Goal: Ask a question

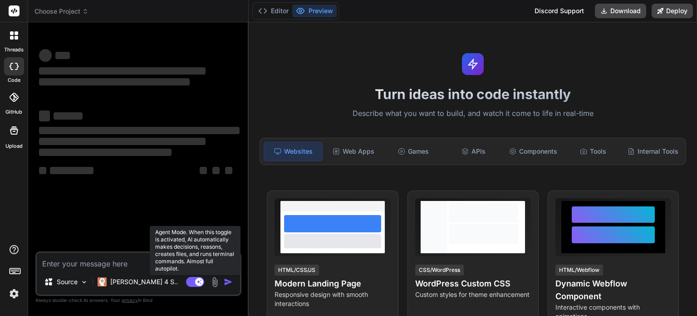
click at [190, 284] on rect at bounding box center [195, 282] width 18 height 10
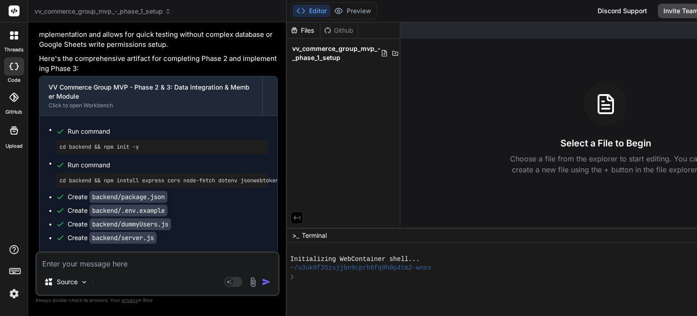
scroll to position [4940, 0]
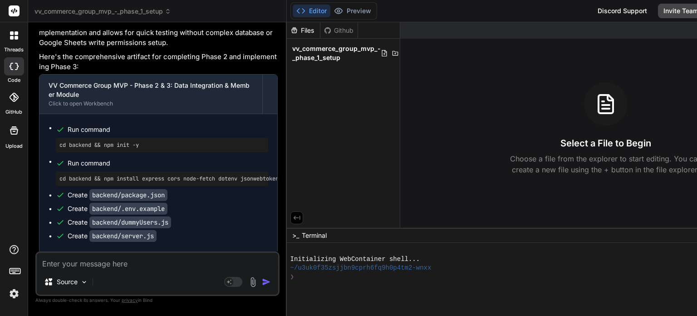
click at [86, 265] on textarea at bounding box center [158, 260] width 242 height 16
click at [12, 33] on icon at bounding box center [12, 33] width 4 height 4
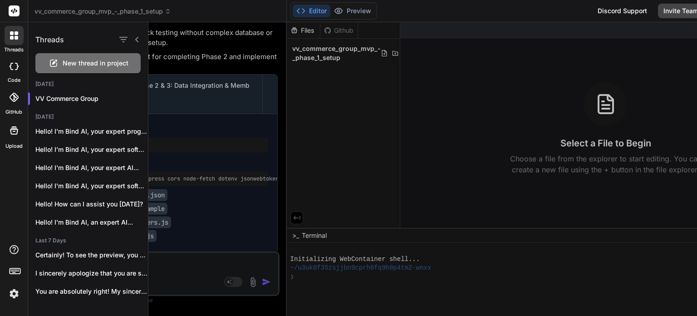
click at [84, 64] on span "New thread in project" at bounding box center [96, 63] width 66 height 9
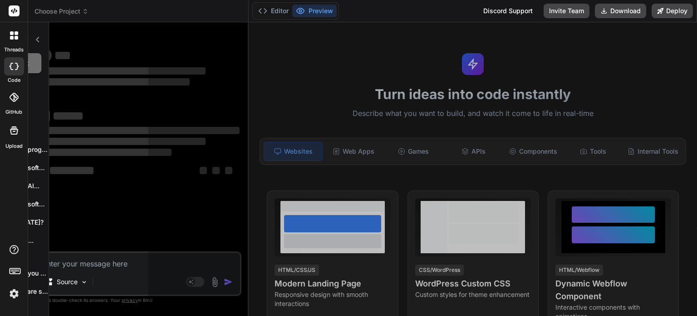
scroll to position [9, 0]
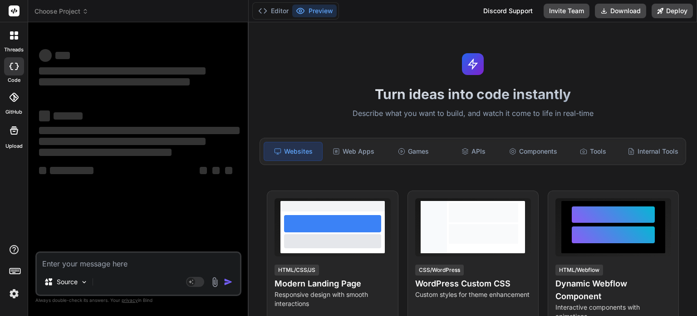
type textarea "x"
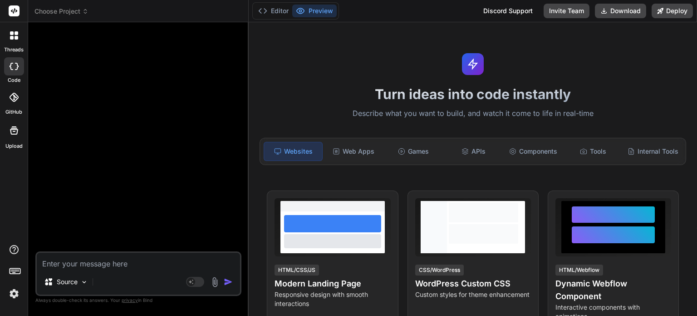
click at [11, 40] on div at bounding box center [14, 35] width 19 height 19
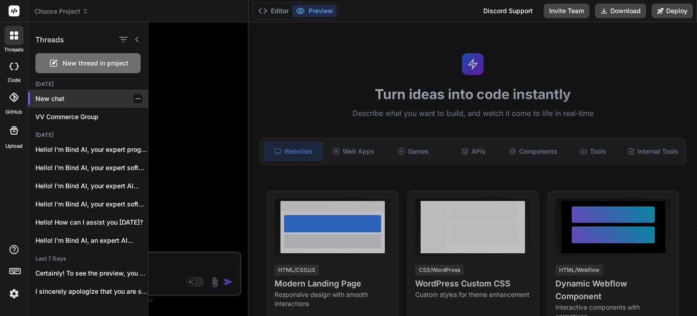
click at [135, 97] on icon "button" at bounding box center [137, 98] width 5 height 5
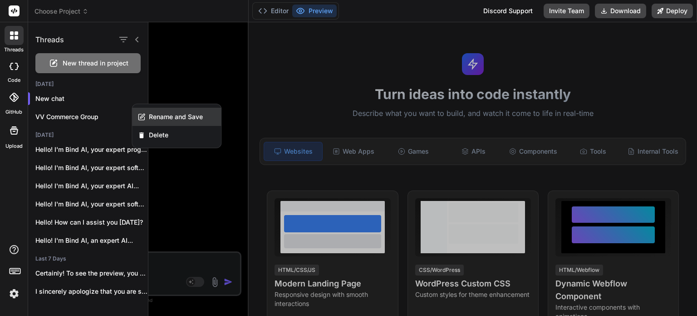
click at [159, 117] on span "Rename and Save" at bounding box center [176, 116] width 54 height 9
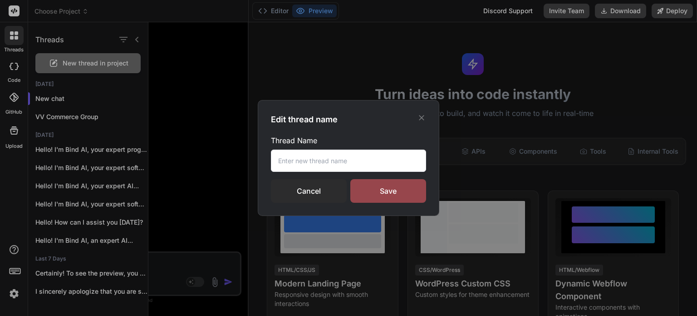
click at [135, 96] on button "button" at bounding box center [137, 98] width 5 height 5
click at [324, 159] on input "text" at bounding box center [348, 160] width 155 height 22
drag, startPoint x: 371, startPoint y: 163, endPoint x: 237, endPoint y: 159, distance: 133.1
click at [237, 159] on div "Edit thread name Thread Name Cancel Save" at bounding box center [348, 158] width 697 height 316
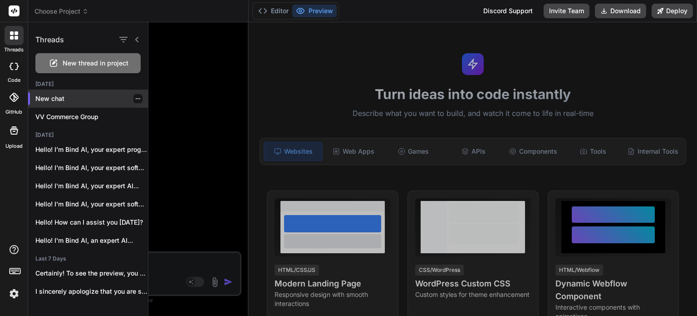
click at [138, 98] on div at bounding box center [137, 98] width 9 height 9
click at [135, 98] on icon "button" at bounding box center [137, 98] width 5 height 5
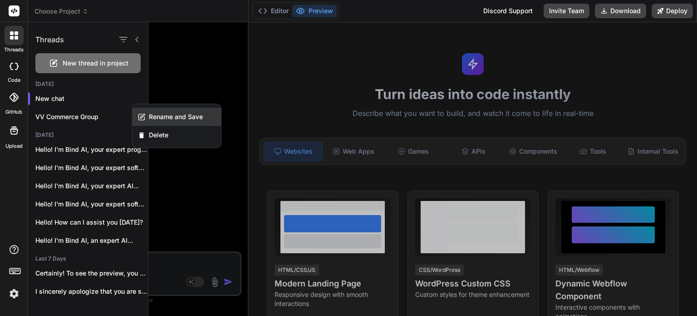
click at [166, 114] on span "Rename and Save" at bounding box center [176, 116] width 54 height 9
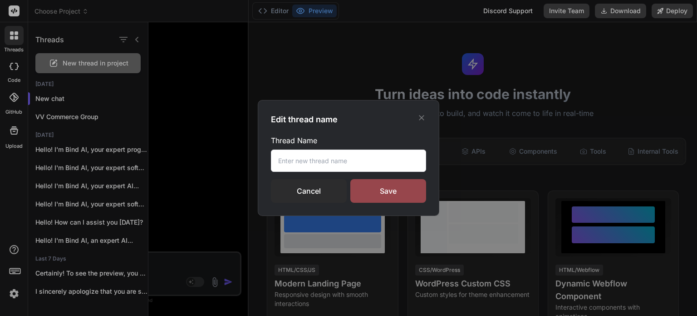
click at [301, 160] on input "text" at bounding box center [348, 160] width 155 height 22
type input "VV Commerce"
click at [387, 186] on div "Save" at bounding box center [389, 191] width 76 height 24
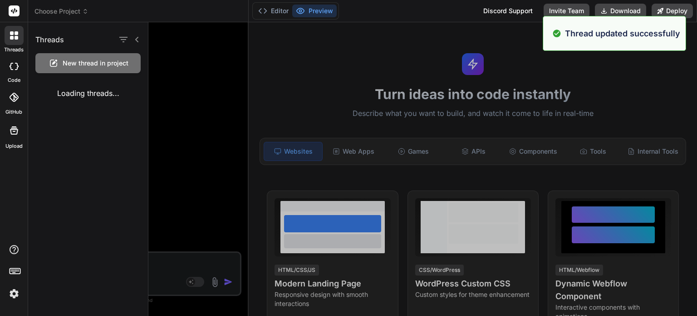
type textarea "x"
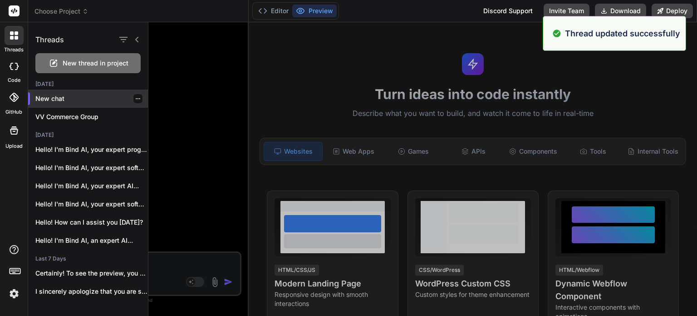
click at [73, 96] on p "New chat" at bounding box center [91, 98] width 113 height 9
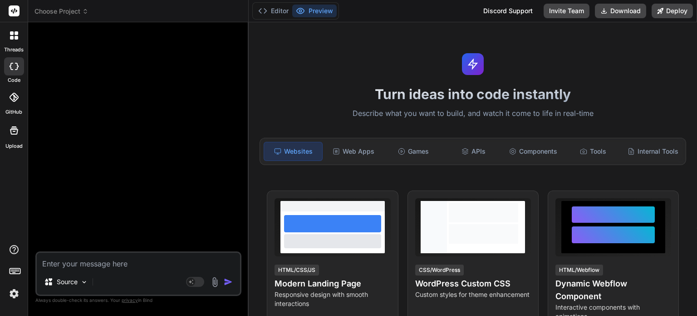
click at [73, 265] on textarea at bounding box center [138, 260] width 203 height 16
type textarea "P"
type textarea "x"
type textarea "Pl"
type textarea "x"
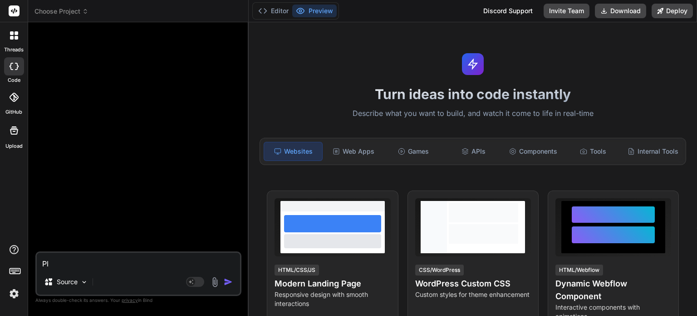
type textarea "Ple"
type textarea "x"
type textarea "Plea"
type textarea "x"
type textarea "Pleas"
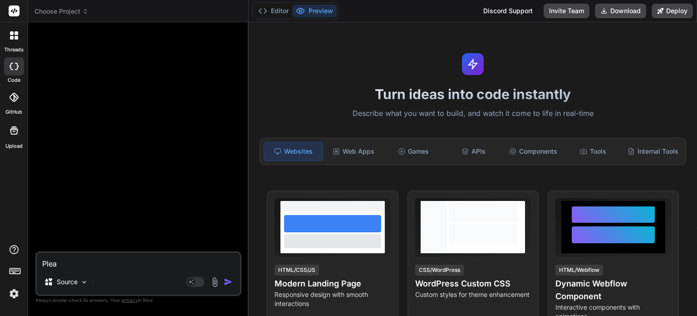
type textarea "x"
type textarea "Please"
type textarea "x"
type textarea "Please"
type textarea "x"
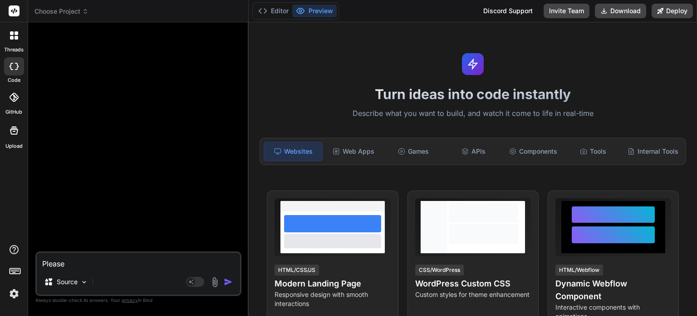
type textarea "Please c"
type textarea "x"
type textarea "Please cr"
type textarea "x"
type textarea "Please cre"
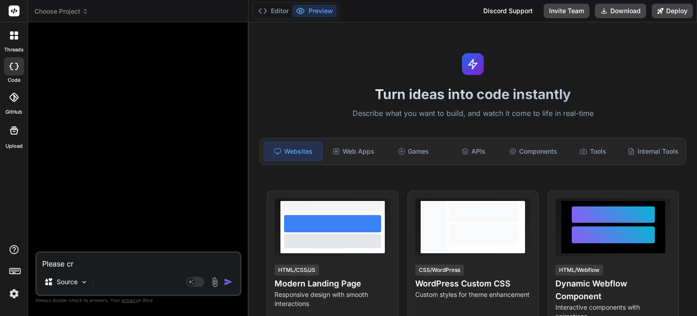
type textarea "x"
type textarea "Please crea"
type textarea "x"
type textarea "Please creat"
type textarea "x"
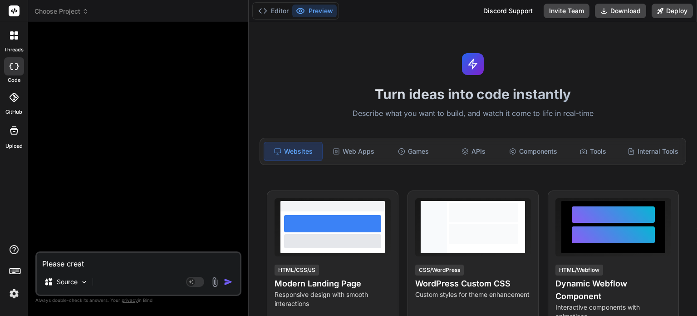
type textarea "Please create"
type textarea "x"
type textarea "Please create"
type textarea "x"
type textarea "Please create a"
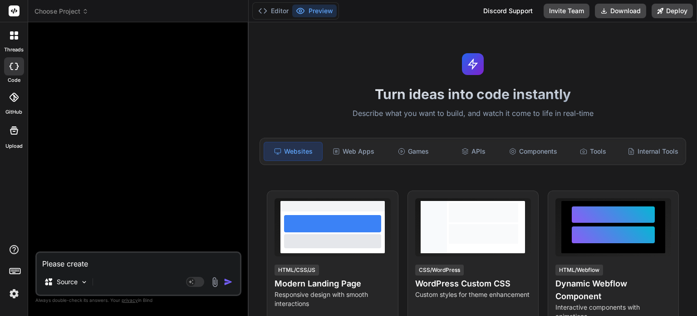
type textarea "x"
type textarea "Please create a"
type textarea "x"
type textarea "Please create a w"
type textarea "x"
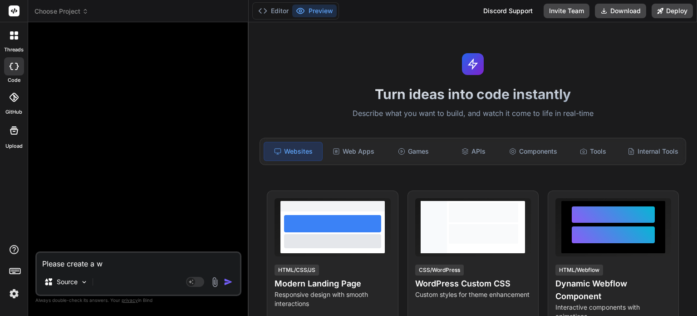
type textarea "Please create a we"
type textarea "x"
type textarea "Please create a web"
type textarea "x"
type textarea "Please create a webs"
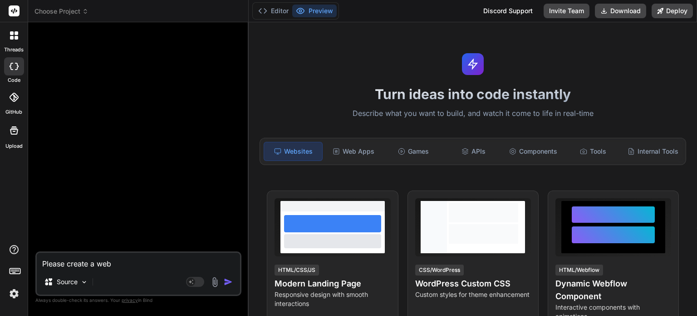
type textarea "x"
type textarea "Please create a websi"
type textarea "x"
type textarea "Please create a websit"
type textarea "x"
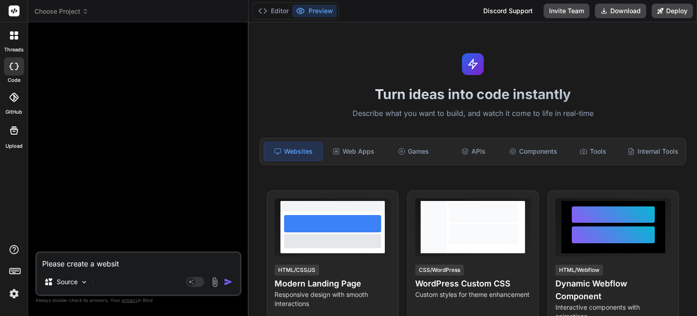
type textarea "Please create a website"
type textarea "x"
type textarea "Please create a website"
type textarea "x"
type textarea "Please create a website n"
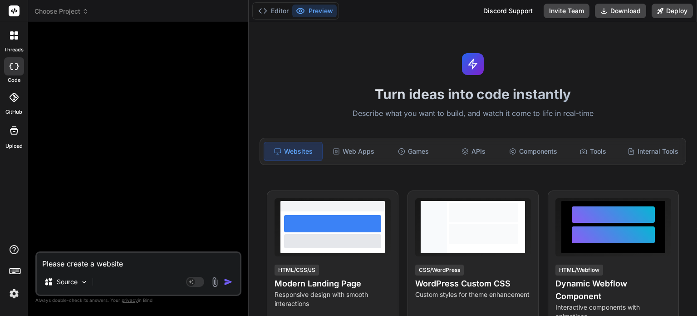
type textarea "x"
type textarea "Please create a website na"
type textarea "x"
type textarea "Please create a website nam"
type textarea "x"
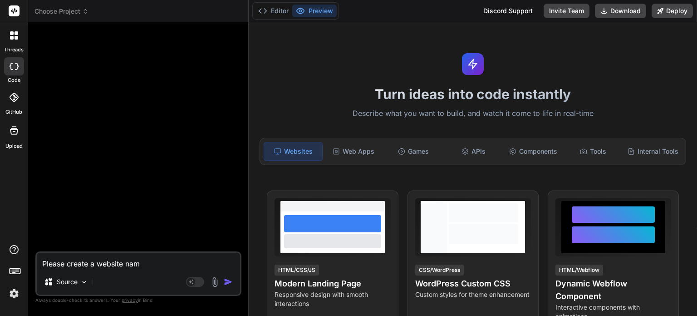
type textarea "Please create a website name"
type textarea "x"
type textarea "Please create a website name"
type textarea "x"
type textarea "Please create a website name ""
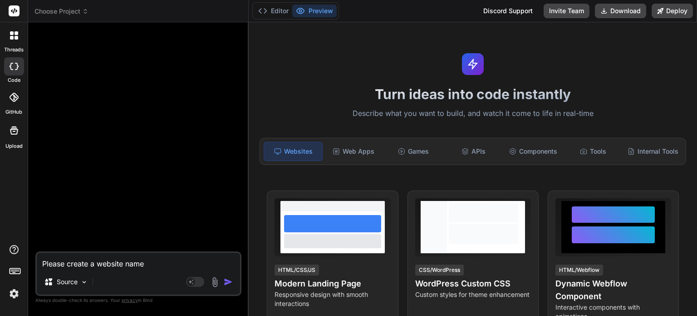
type textarea "x"
type textarea "Please create a website name ""
type textarea "x"
type textarea "Please create a website name " v"
type textarea "x"
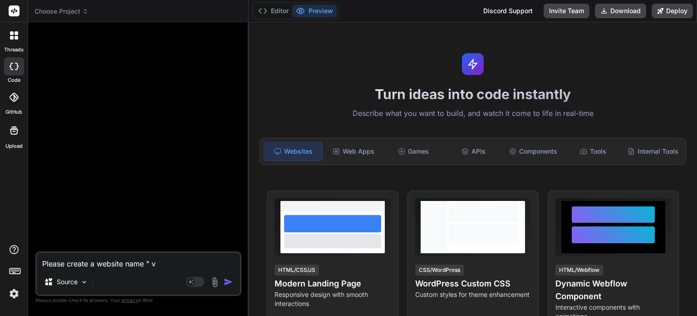
type textarea "Please create a website name " vv"
type textarea "x"
type textarea "Please create a website name " vv"
type textarea "x"
type textarea "Please create a website name " vv"
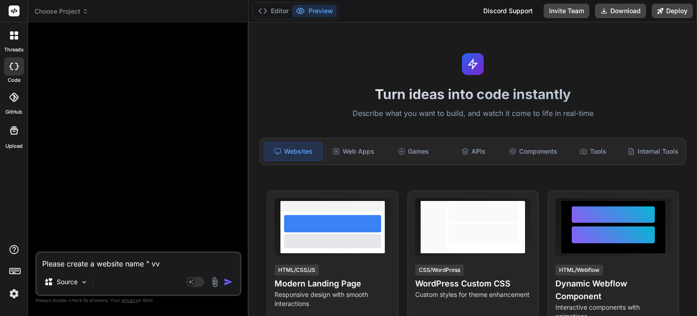
type textarea "x"
type textarea "Please create a website name " v"
type textarea "x"
type textarea "Please create a website name ""
type textarea "x"
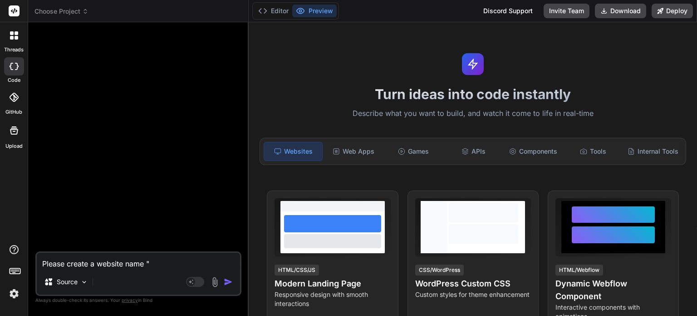
type textarea "Please create a website name " V"
type textarea "x"
type textarea "Please create a website name " VV"
type textarea "x"
type textarea "Please create a website name " VV"
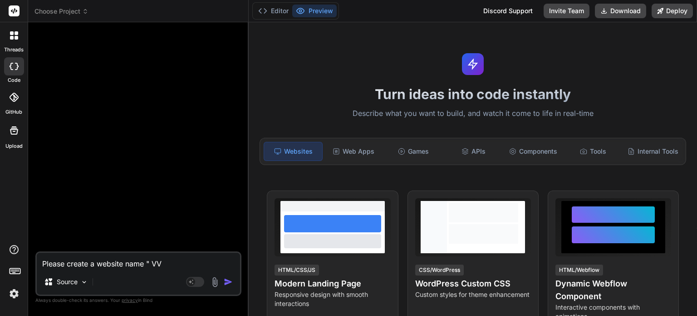
type textarea "x"
type textarea "Please create a website name " VV C"
type textarea "x"
type textarea "Please create a website name " VV Co"
type textarea "x"
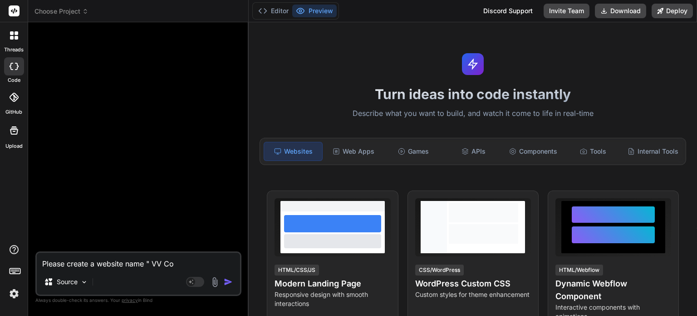
type textarea "Please create a website name " VV Com"
type textarea "x"
type textarea "Please create a website name " VV Comm"
type textarea "x"
type textarea "Please create a website name " VV Comme"
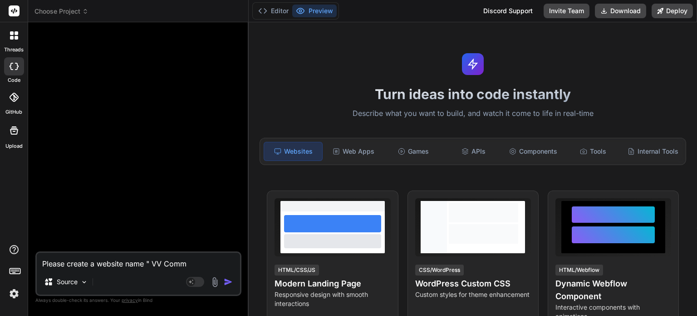
type textarea "x"
type textarea "Please create a website name " [PERSON_NAME]"
type textarea "x"
type textarea "Please create a website name " VV Commerc"
type textarea "x"
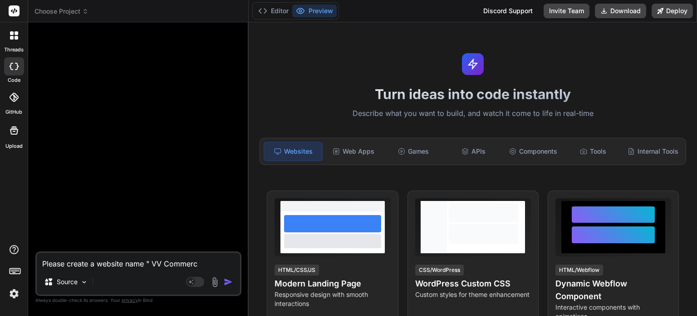
type textarea "Please create a website name " VV Commerce"
type textarea "x"
type textarea "Please create a website name " VV Commerce"
type textarea "x"
type textarea "Please create a website name " VV Commerce ""
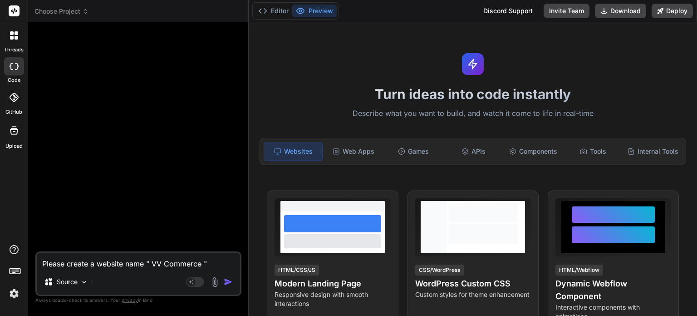
type textarea "x"
type textarea "Please create a website name " VV Commerce ""
type textarea "x"
type textarea "Please create a website name " VV Commerce " f"
type textarea "x"
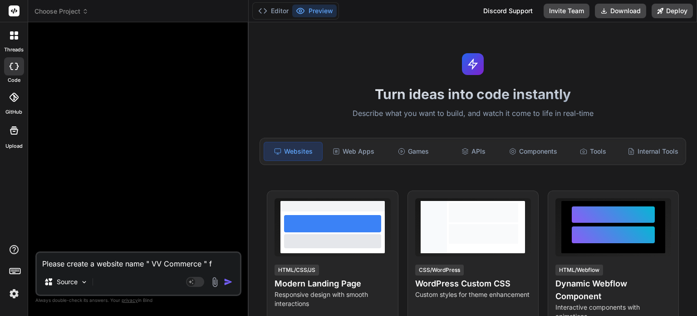
type textarea "Please create a website name " VV Commerce " fr"
type textarea "x"
type textarea "Please create a website name " VV Commerce " fro"
type textarea "x"
type textarea "Please create a website name " VV Commerce " from"
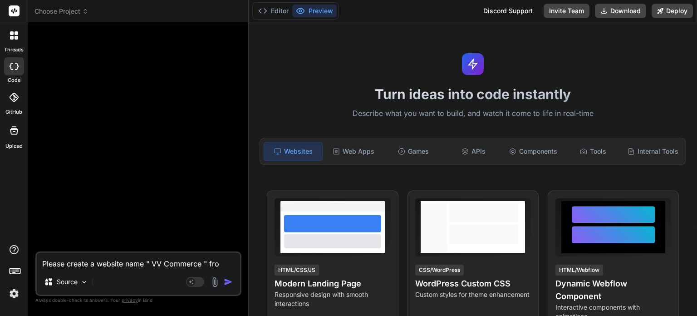
type textarea "x"
type textarea "Please create a website name " VV Commerce " from"
type textarea "x"
type textarea "Please create a website name " VV Commerce " from t"
type textarea "x"
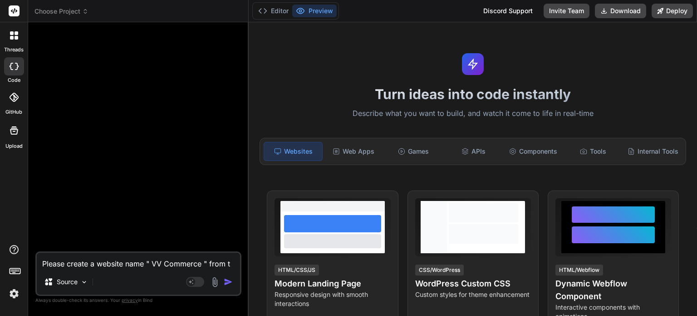
type textarea "Please create a website name " VV Commerce " from th"
type textarea "x"
type textarea "Please create a website name " VV Commerce " from the"
type textarea "x"
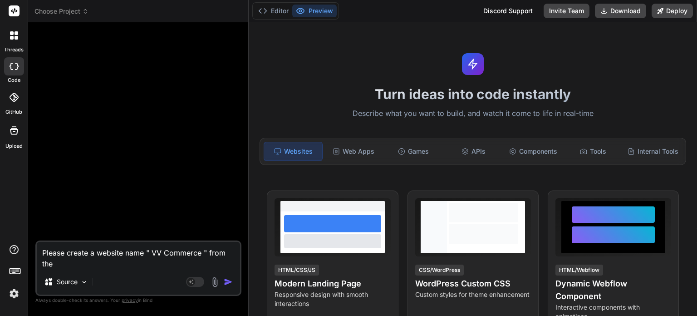
type textarea "Please create a website name " VV Commerce " from the"
type textarea "x"
type textarea "Please create a website name " VV Commerce " from the f"
type textarea "x"
type textarea "Please create a website name " VV Commerce " from the fo"
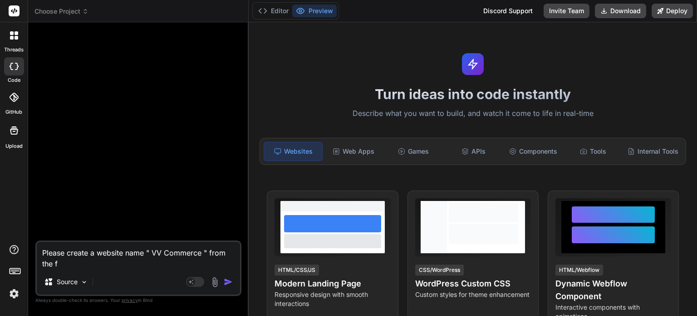
type textarea "x"
type textarea "Please create a website name " VV Commerce " from the fol"
type textarea "x"
type textarea "Please create a website name " VV Commerce " from the foll"
type textarea "x"
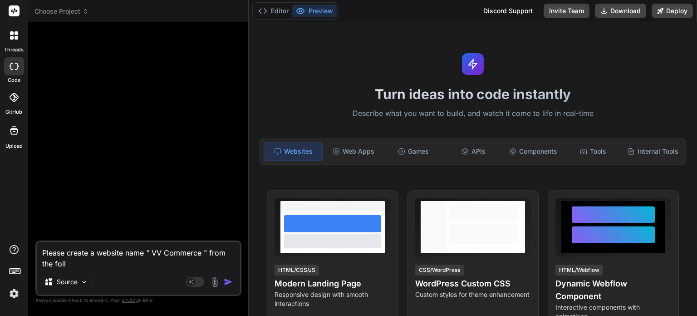
type textarea "Please create a website name " VV Commerce " from the follo"
type textarea "x"
type textarea "Please create a website name " VV Commerce " from the follow"
type textarea "x"
type textarea "Please create a website name " VV Commerce " from the followi"
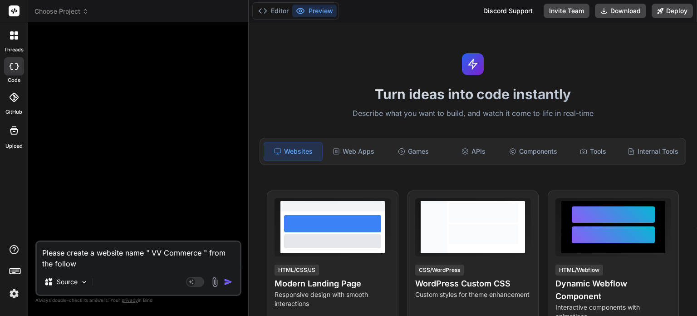
type textarea "x"
type textarea "Please create a website name " VV Commerce " from the followin"
type textarea "x"
type textarea "Please create a website name " VV Commerce " from the following"
type textarea "x"
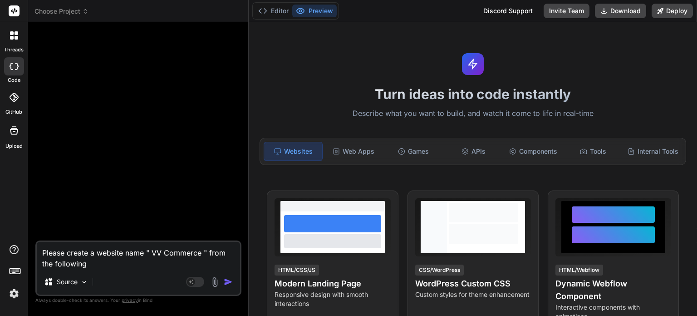
type textarea "Please create a website name " VV Commerce " from the following"
type textarea "x"
type textarea "Please create a website name " VV Commerce " from the following r"
type textarea "x"
type textarea "Please create a website name " VV Commerce " from the following re"
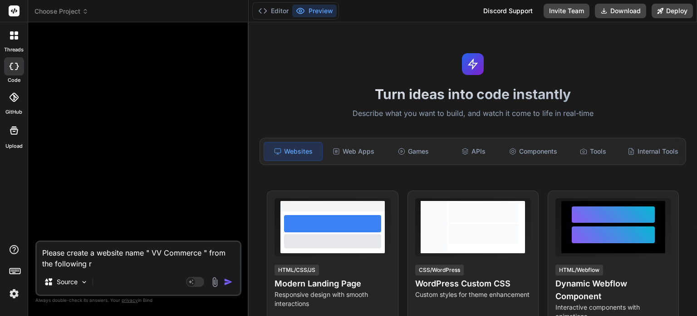
type textarea "x"
type textarea "Please create a website name " VV Commerce " from the following req"
type textarea "x"
type textarea "Please create a website name " VV Commerce " from the following requ"
type textarea "x"
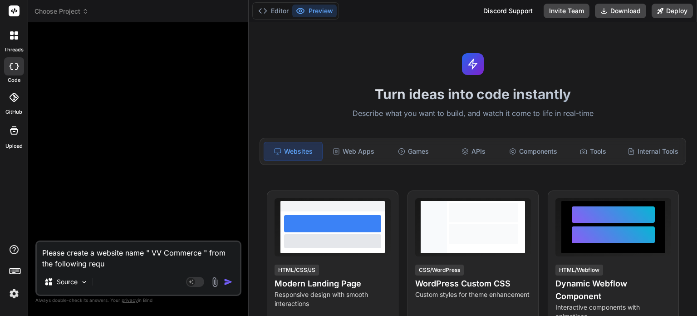
type textarea "Please create a website name " VV Commerce " from the following requi"
type textarea "x"
type textarea "Please create a website name " VV Commerce " from the following requir"
type textarea "x"
type textarea "Please create a website name " VV Commerce " from the following require"
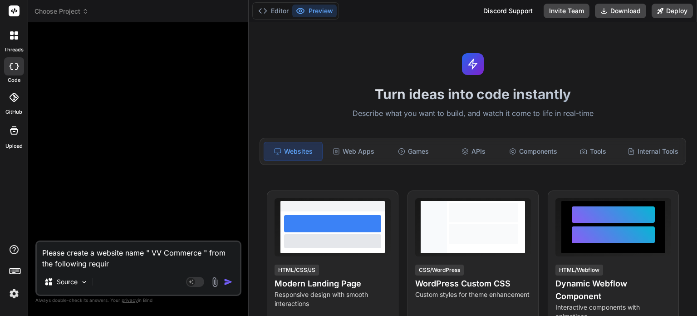
type textarea "x"
type textarea "Please create a website name " VV Commerce " from the following requirem"
type textarea "x"
type textarea "Please create a website name " VV Commerce " from the following requireme"
type textarea "x"
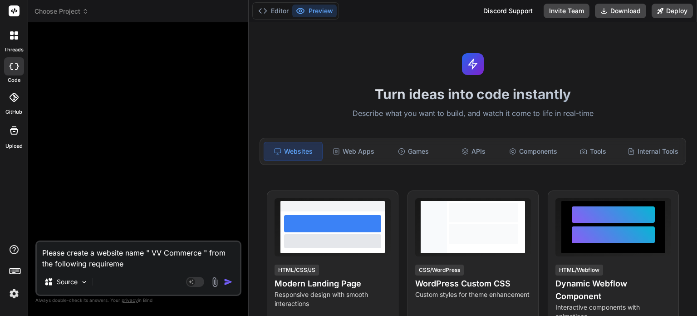
type textarea "Please create a website name " VV Commerce " from the following requiremen"
type textarea "x"
type textarea "Please create a website name " VV Commerce " from the following requirement"
type textarea "x"
type textarea "Please create a website name " VV Commerce " from the following requirements"
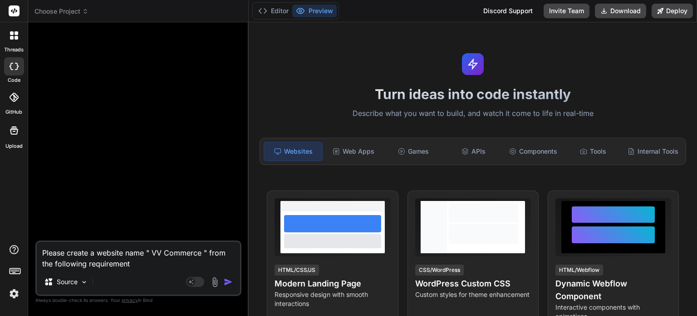
type textarea "x"
type textarea "Please create a website name " VV Commerce " from the following requirements""
type textarea "x"
type textarea "Please create a website name " VV Commerce " from the following requirements""
type textarea "x"
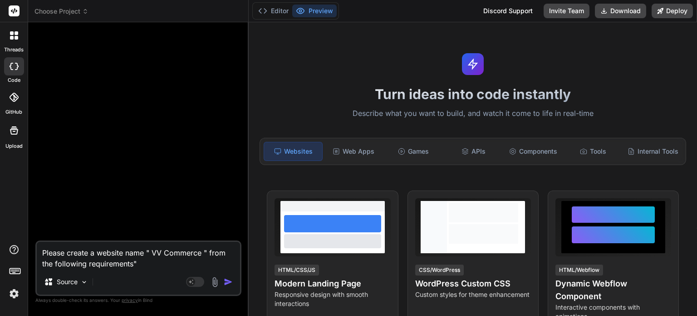
paste textarea "🧭 Loremip Dolorsitam & Consecteturadi Elit (SED + DOE) Tempori Utlab Etdolore M…"
type textarea "Loremi dolors a consect adip " EL Seddoeiu " temp inc utlaboree doloremagnaa" 🧭…"
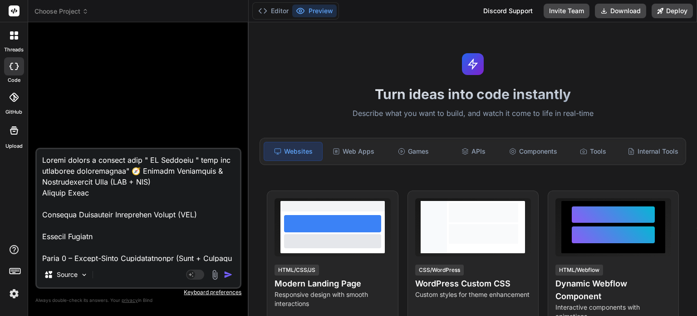
scroll to position [2757, 0]
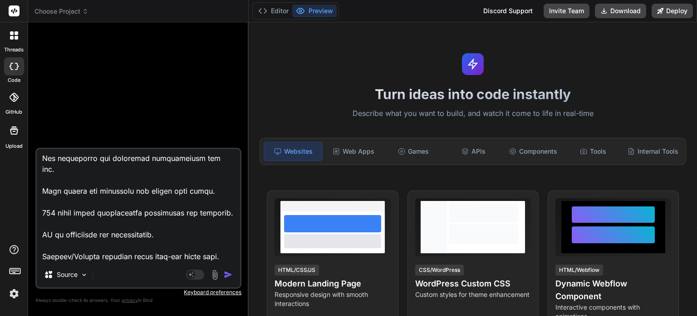
type textarea "x"
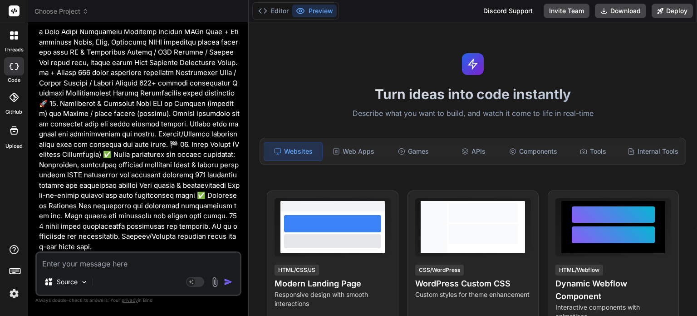
scroll to position [1016, 0]
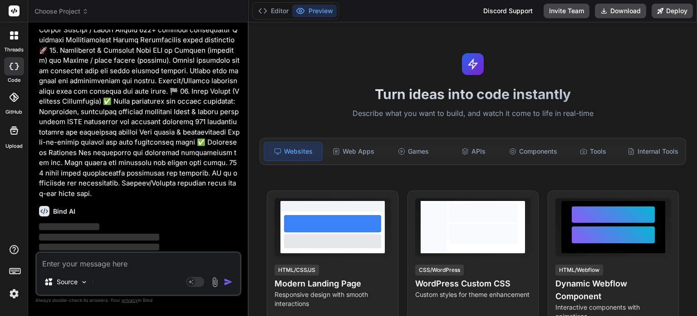
click at [15, 294] on img at bounding box center [13, 293] width 15 height 15
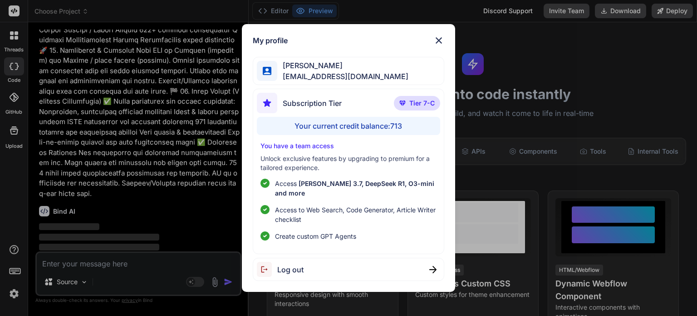
click at [479, 23] on div "My profile [PERSON_NAME] [PERSON_NAME][EMAIL_ADDRESS][DOMAIN_NAME] Subscription…" at bounding box center [348, 158] width 697 height 316
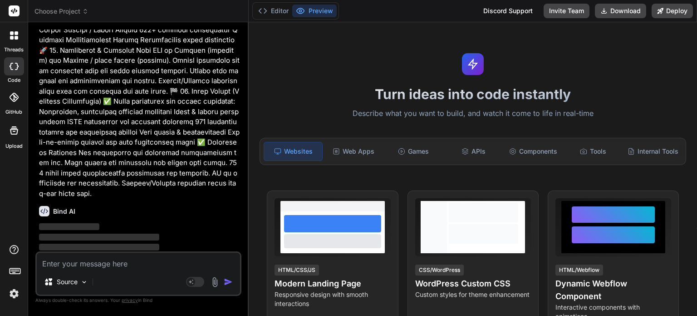
scroll to position [993, 0]
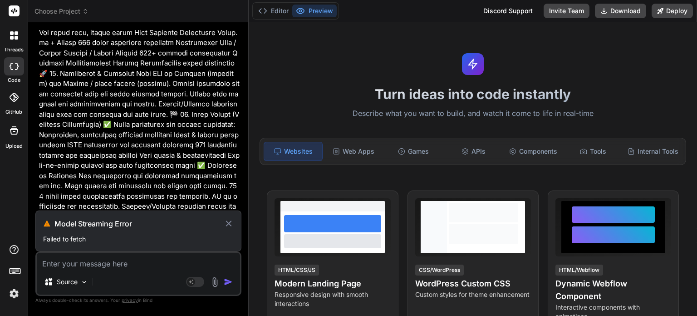
click at [90, 266] on textarea at bounding box center [138, 260] width 203 height 16
click at [230, 225] on icon at bounding box center [229, 223] width 6 height 6
type textarea "x"
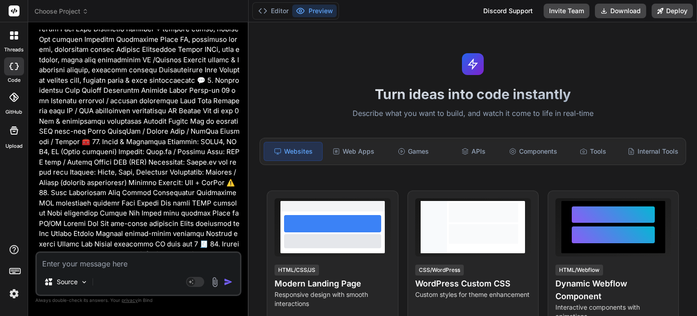
scroll to position [952, 0]
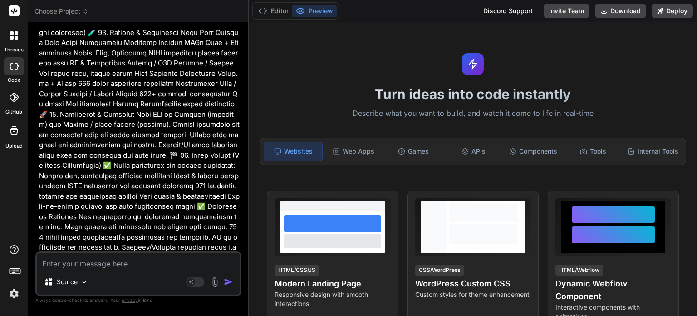
click at [85, 265] on textarea at bounding box center [138, 260] width 203 height 16
type textarea "i"
type textarea "x"
type textarea "is"
type textarea "x"
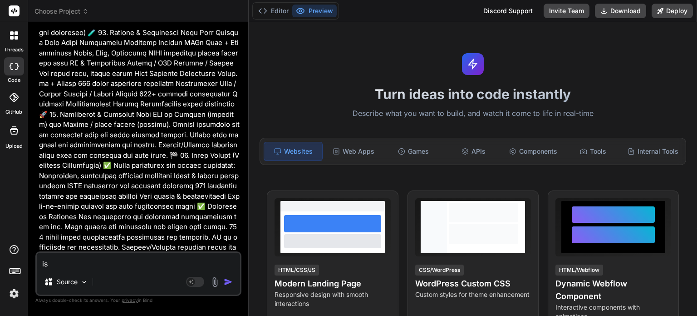
type textarea "i"
type textarea "x"
type textarea "if"
type textarea "x"
type textarea "if"
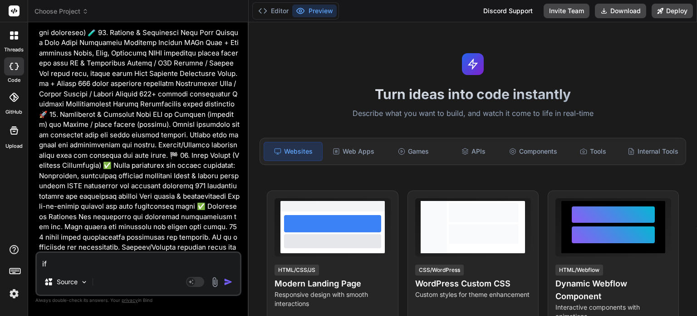
type textarea "x"
type textarea "if t"
type textarea "x"
type textarea "if th"
type textarea "x"
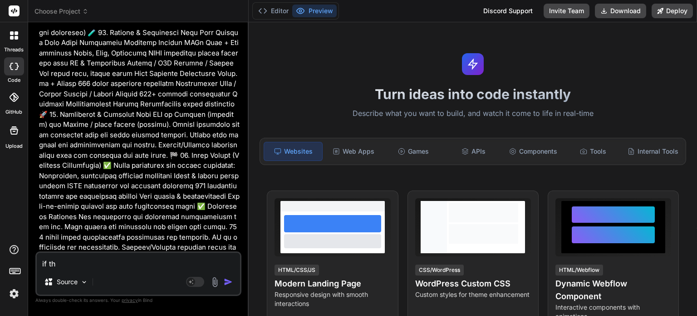
type textarea "if t"
type textarea "x"
type textarea "if"
type textarea "x"
type textarea "if a"
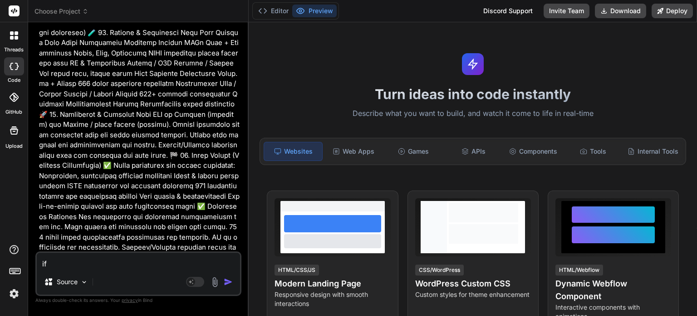
type textarea "x"
type textarea "if an"
type textarea "x"
type textarea "if any"
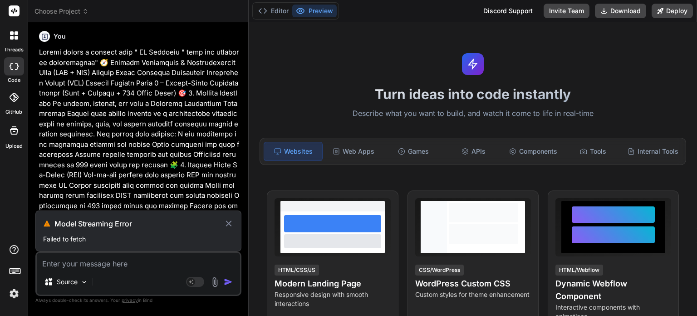
scroll to position [0, 0]
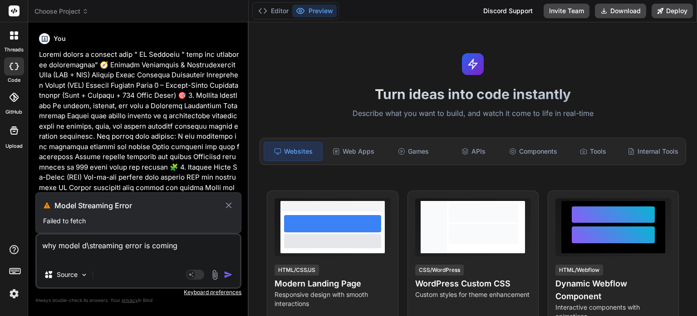
click at [229, 208] on icon at bounding box center [229, 205] width 10 height 11
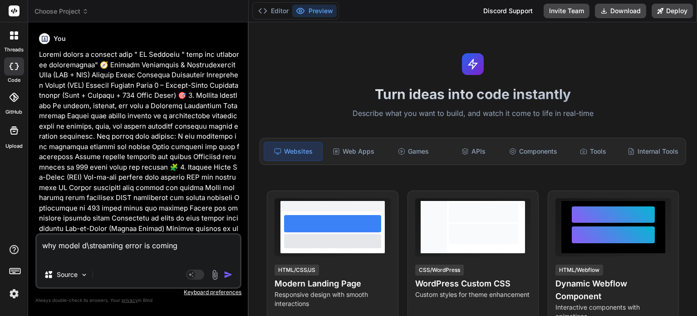
click at [231, 274] on img "button" at bounding box center [228, 274] width 9 height 9
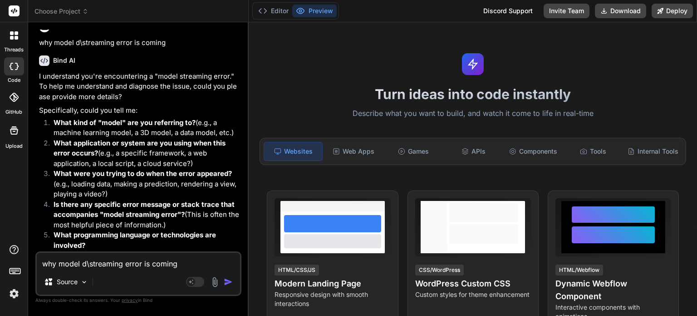
scroll to position [1251, 0]
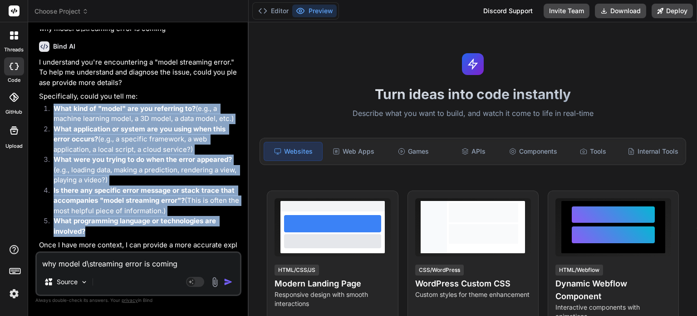
drag, startPoint x: 91, startPoint y: 217, endPoint x: 41, endPoint y: 98, distance: 129.4
click at [41, 104] on ol "What kind of "model" are you referring to? (e.g., a machine learning model, a 3…" at bounding box center [139, 170] width 201 height 133
copy ol "What kind of "model" are you referring to? (e.g., a machine learning model, a 3…"
click at [215, 283] on img at bounding box center [215, 282] width 10 height 10
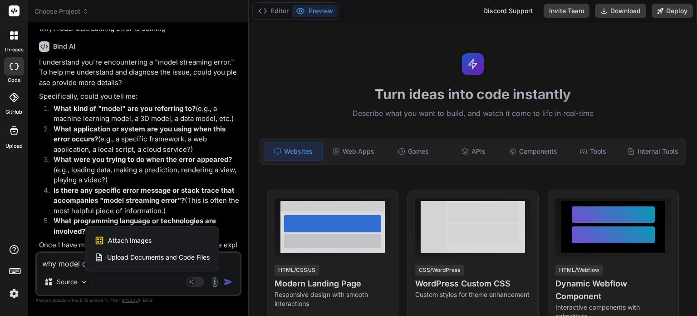
click at [140, 254] on span "Upload Documents and Code Files" at bounding box center [158, 256] width 103 height 9
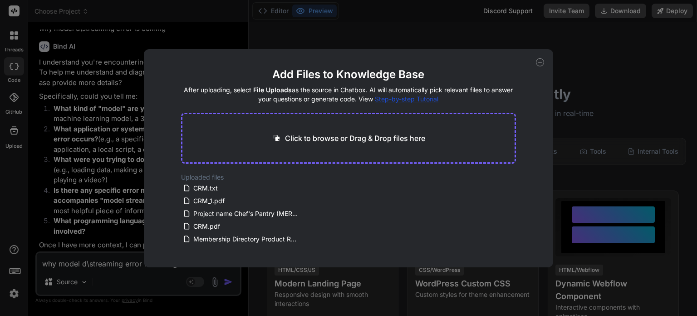
click at [336, 138] on p "Click to browse or Drag & Drop files here" at bounding box center [355, 138] width 140 height 11
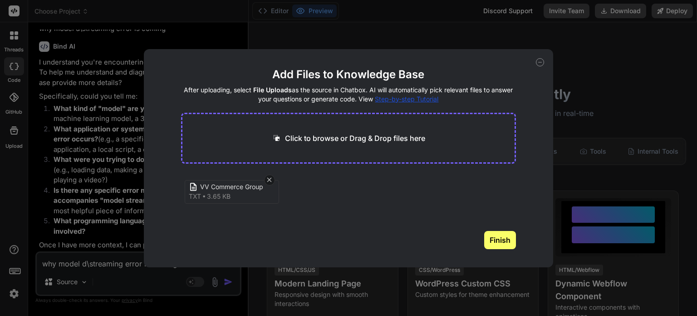
click at [506, 243] on button "Finish" at bounding box center [500, 240] width 32 height 18
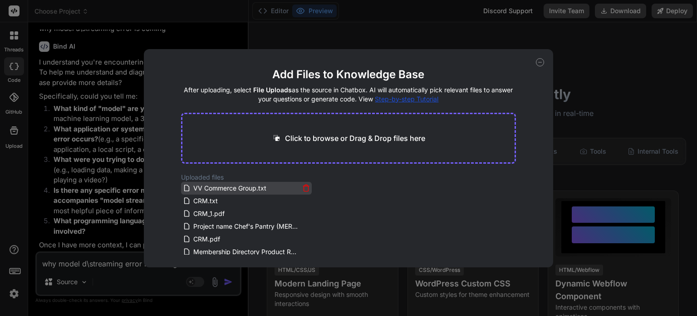
click at [222, 189] on span "VV Commerce Group.txt" at bounding box center [230, 188] width 75 height 11
click at [539, 61] on icon at bounding box center [540, 62] width 8 height 8
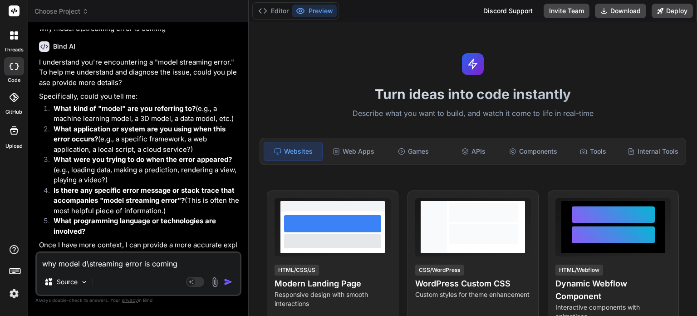
click at [214, 282] on img at bounding box center [215, 282] width 10 height 10
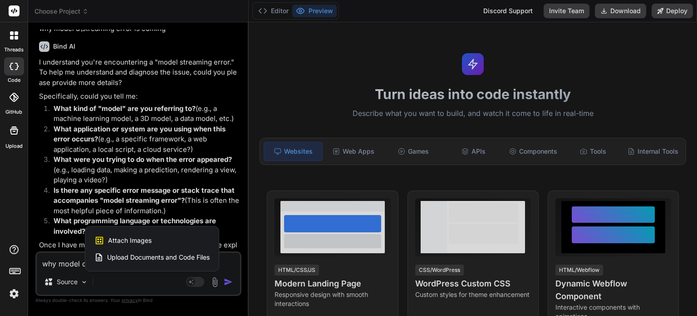
click at [146, 257] on span "Upload Documents and Code Files" at bounding box center [158, 256] width 103 height 9
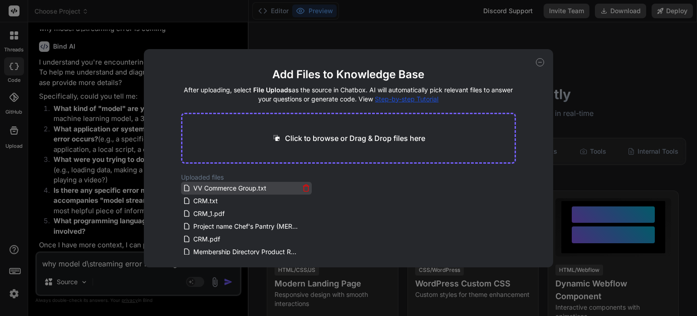
click at [227, 188] on span "VV Commerce Group.txt" at bounding box center [230, 188] width 75 height 11
click at [620, 83] on div "Add Files to Knowledge Base After uploading, select File Uploads as the source …" at bounding box center [348, 158] width 697 height 316
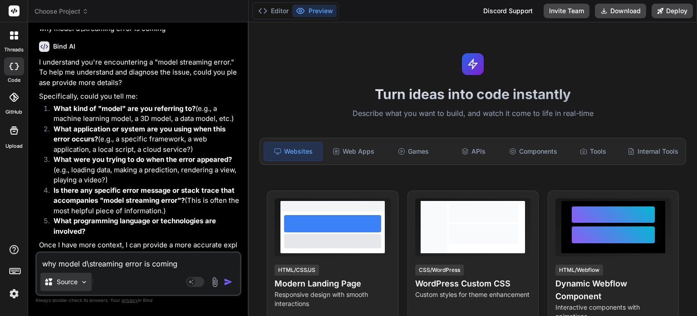
click at [84, 285] on img at bounding box center [84, 282] width 8 height 8
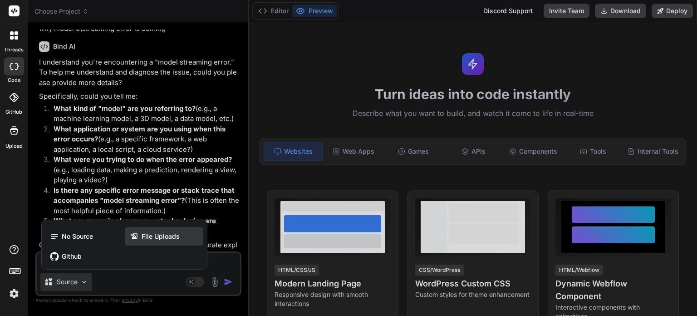
click at [160, 236] on span "File Uploads" at bounding box center [161, 236] width 38 height 9
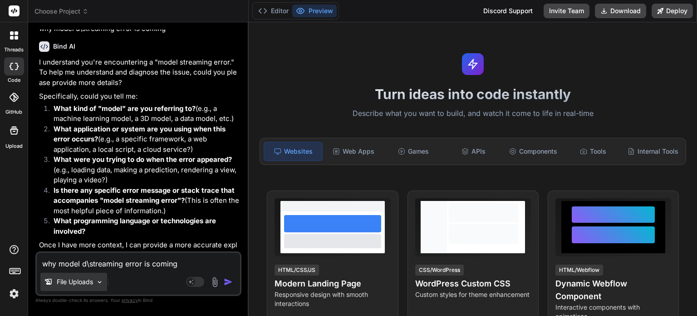
click at [97, 281] on img at bounding box center [100, 282] width 8 height 8
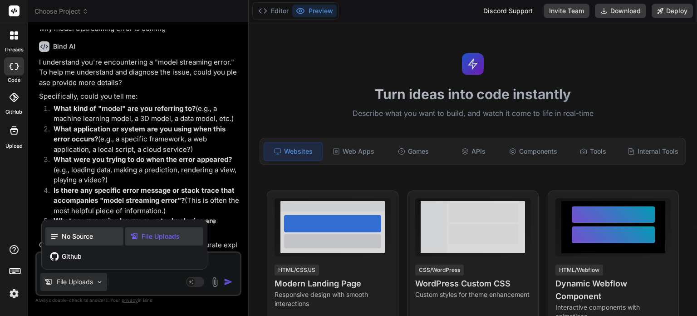
click at [56, 237] on icon at bounding box center [54, 236] width 9 height 9
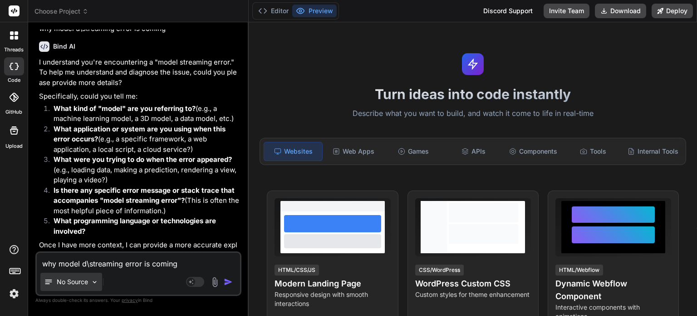
click at [89, 281] on div "No Source" at bounding box center [71, 281] width 62 height 18
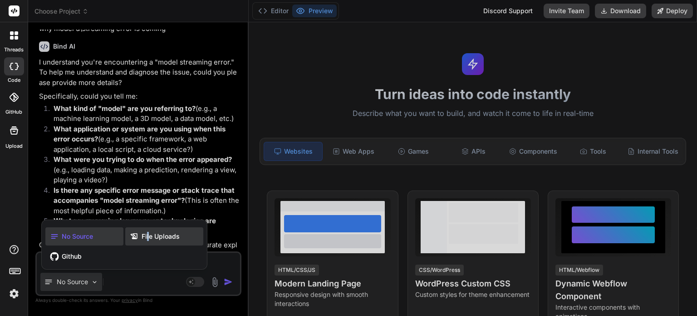
click at [148, 234] on span "File Uploads" at bounding box center [161, 236] width 38 height 9
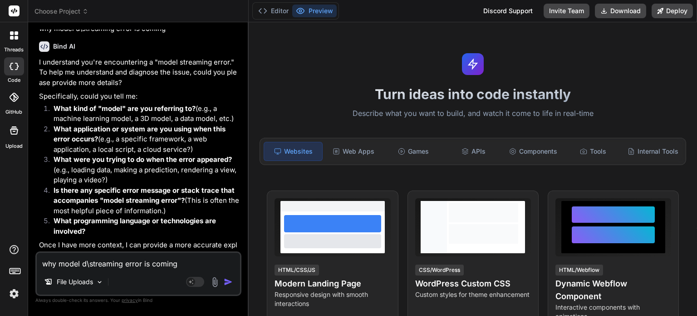
click at [104, 261] on textarea "why model d\streaming error is coming" at bounding box center [138, 260] width 203 height 16
click at [100, 282] on img at bounding box center [100, 282] width 8 height 8
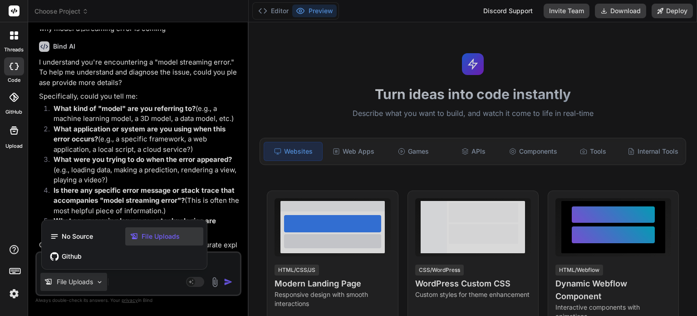
click at [154, 237] on span "File Uploads" at bounding box center [161, 236] width 38 height 9
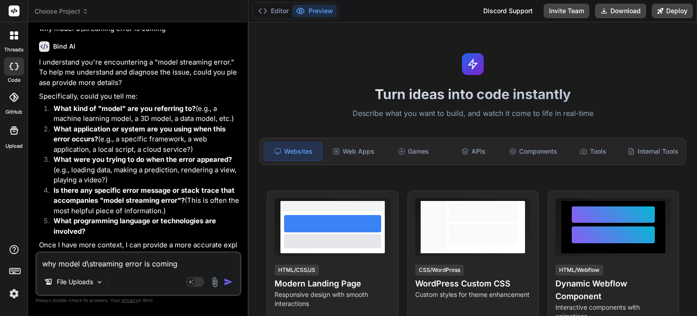
click at [54, 262] on textarea "why model d\streaming error is coming" at bounding box center [138, 260] width 203 height 16
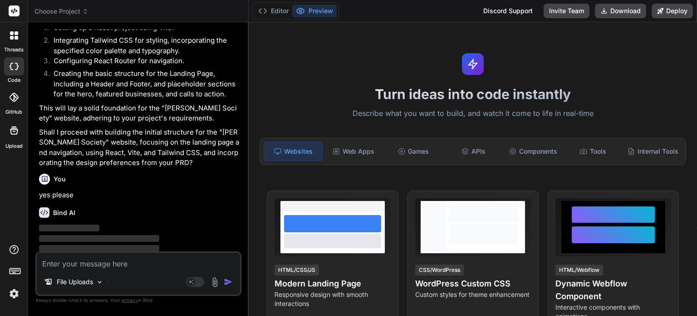
scroll to position [1843, 0]
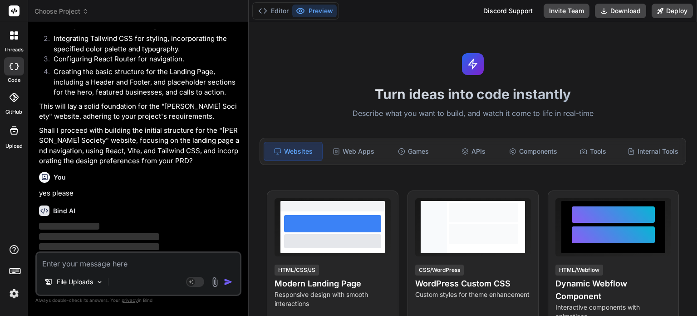
click at [10, 294] on img at bounding box center [13, 293] width 15 height 15
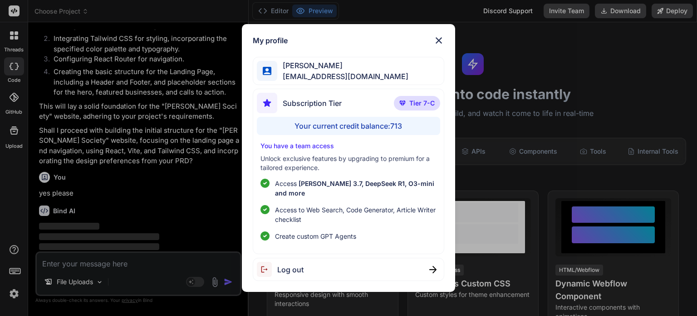
click at [1, 176] on div "My profile [PERSON_NAME] [PERSON_NAME][EMAIL_ADDRESS][DOMAIN_NAME] Subscription…" at bounding box center [348, 158] width 697 height 316
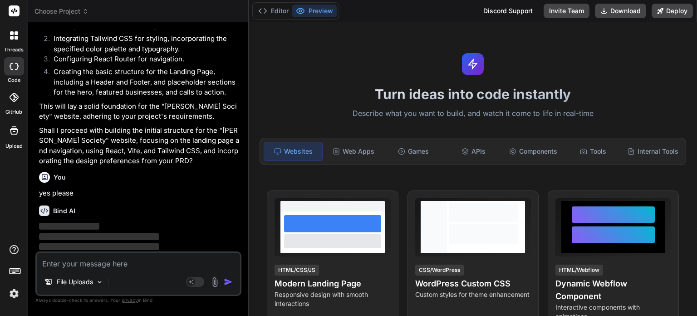
click at [215, 281] on img at bounding box center [215, 282] width 10 height 10
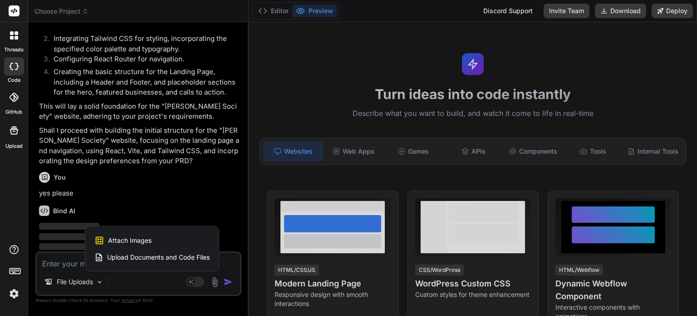
click at [136, 257] on span "Upload Documents and Code Files" at bounding box center [158, 256] width 103 height 9
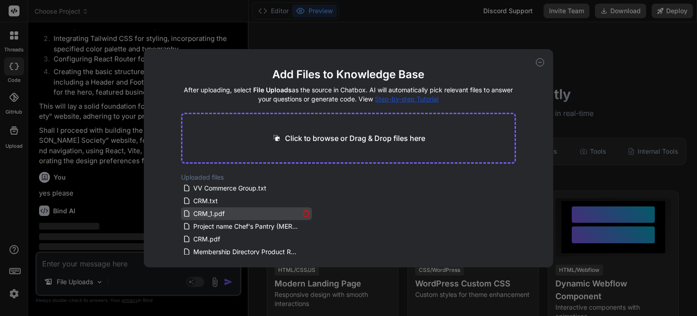
scroll to position [4, 0]
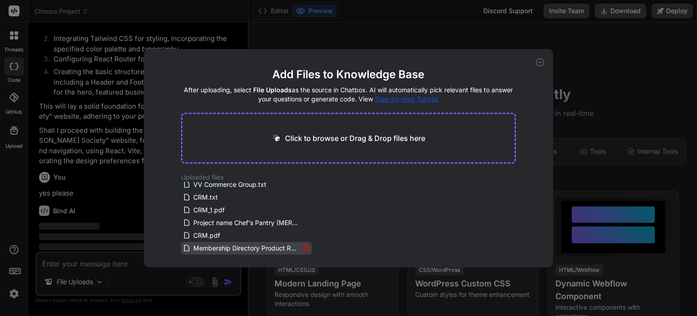
click at [303, 247] on icon at bounding box center [306, 248] width 8 height 8
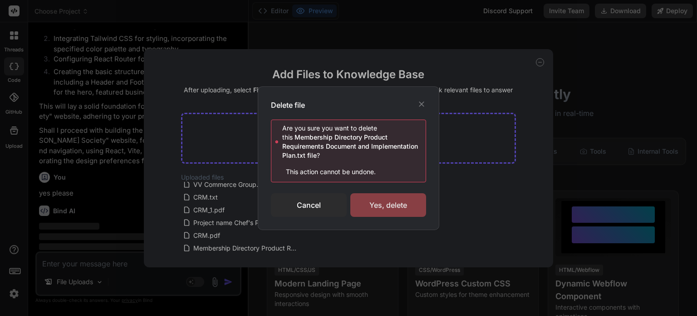
click at [396, 205] on div "Yes, delete" at bounding box center [389, 205] width 76 height 24
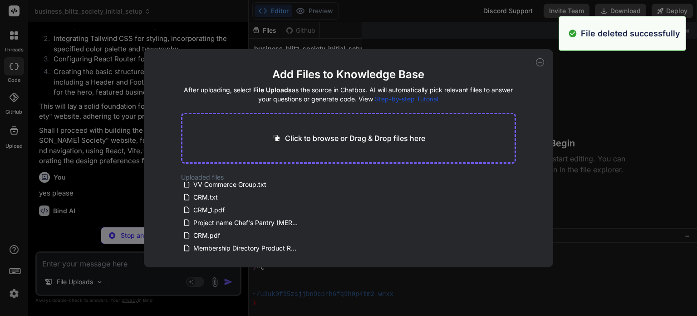
scroll to position [0, 0]
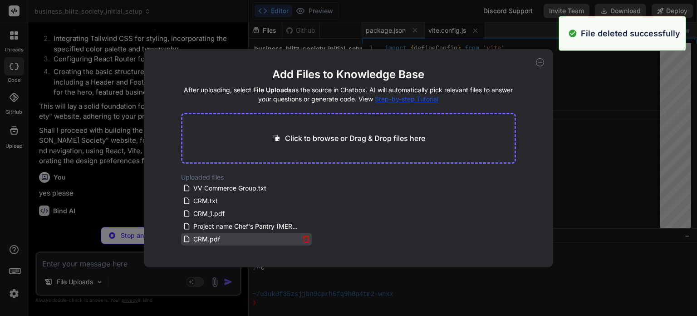
click at [303, 238] on icon at bounding box center [306, 239] width 8 height 8
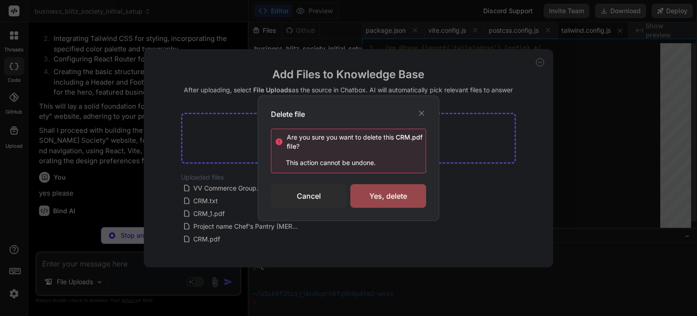
scroll to position [0, 4]
click at [396, 201] on div "Yes, delete" at bounding box center [389, 196] width 76 height 24
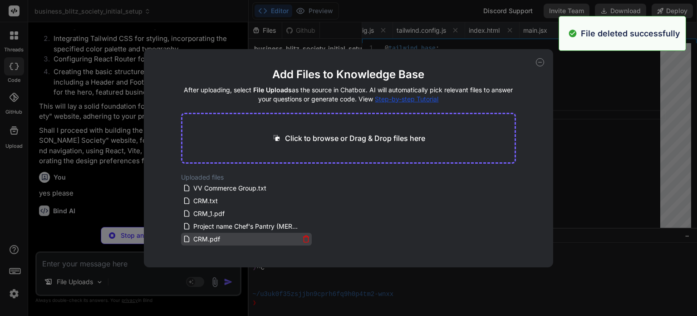
scroll to position [0, 222]
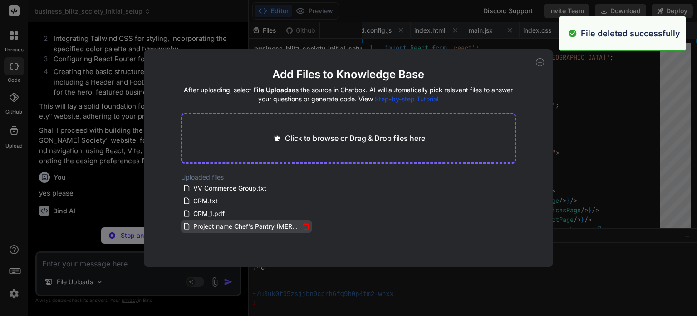
click at [304, 228] on icon at bounding box center [306, 226] width 5 height 5
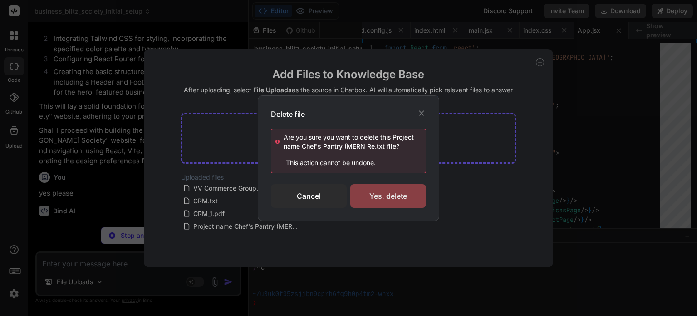
click at [410, 192] on div "Yes, delete" at bounding box center [389, 196] width 76 height 24
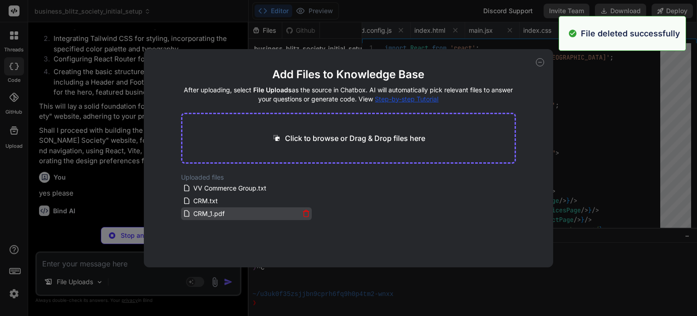
click at [304, 214] on icon at bounding box center [306, 213] width 5 height 5
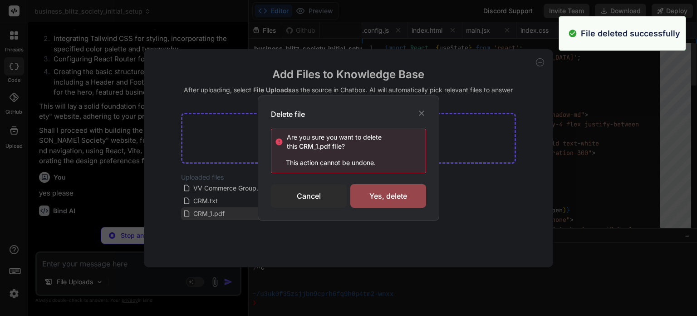
scroll to position [0, 277]
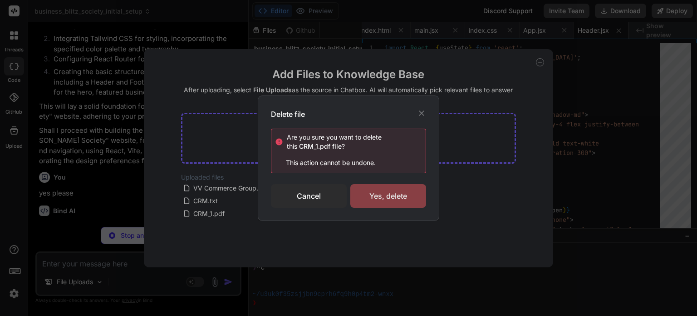
click at [393, 203] on div "Yes, delete" at bounding box center [389, 196] width 76 height 24
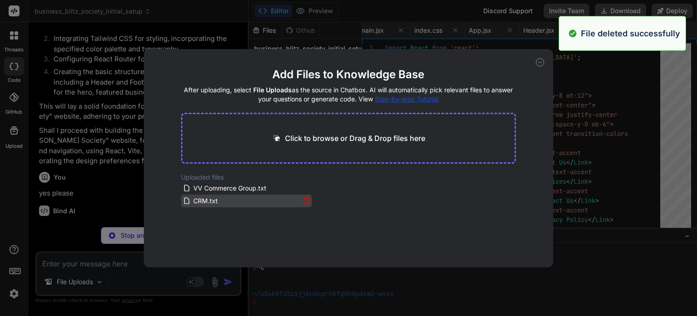
click at [305, 202] on icon at bounding box center [306, 201] width 8 height 8
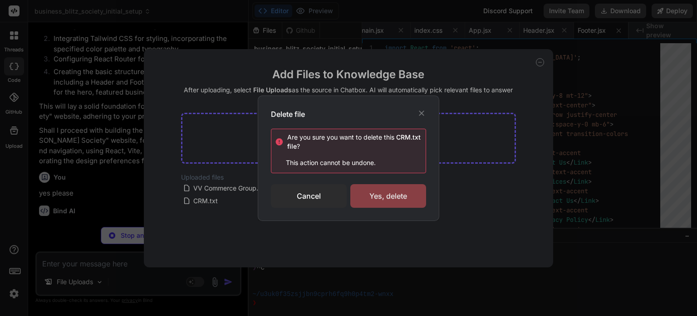
click at [390, 198] on div "Yes, delete" at bounding box center [389, 196] width 76 height 24
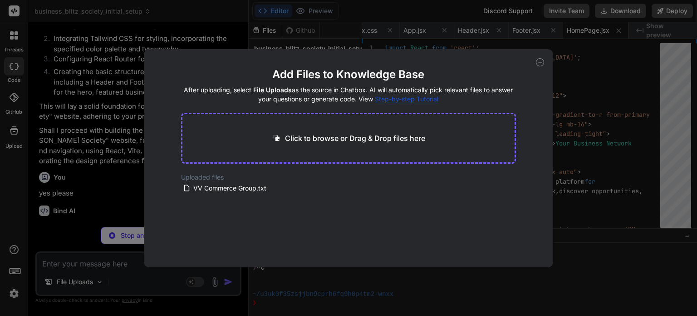
scroll to position [0, 463]
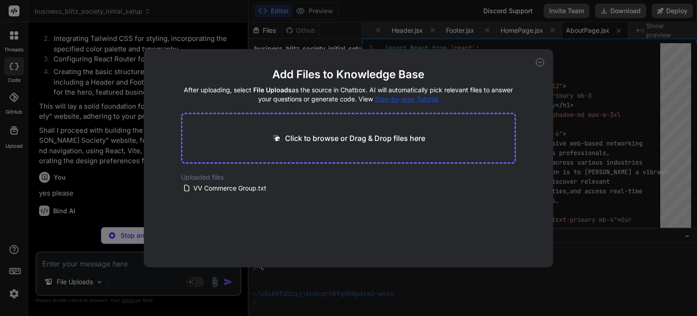
click at [540, 62] on icon at bounding box center [540, 62] width 3 height 0
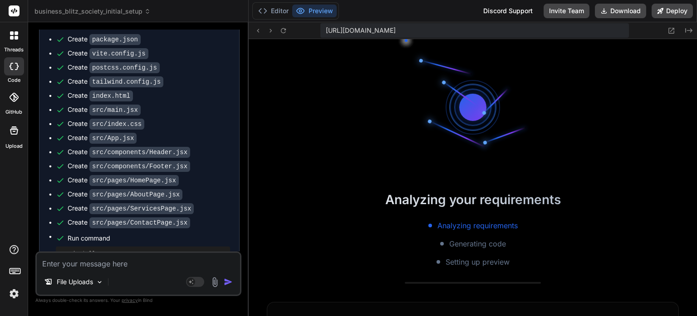
scroll to position [270, 0]
click at [321, 14] on button "Preview" at bounding box center [314, 11] width 44 height 13
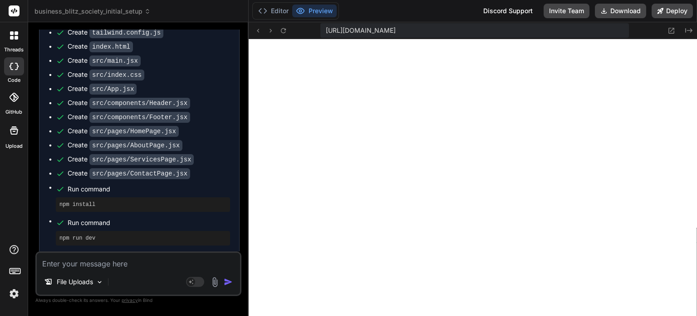
scroll to position [2348, 0]
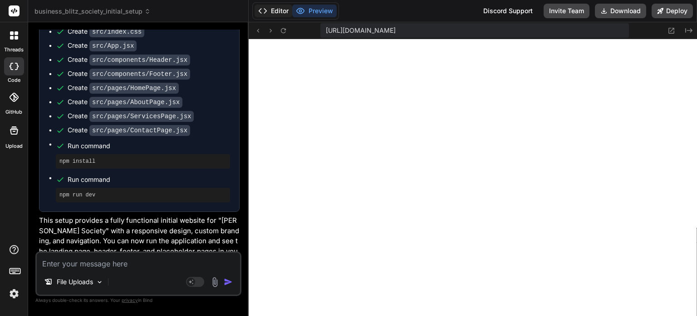
click at [279, 9] on button "Editor" at bounding box center [274, 11] width 38 height 13
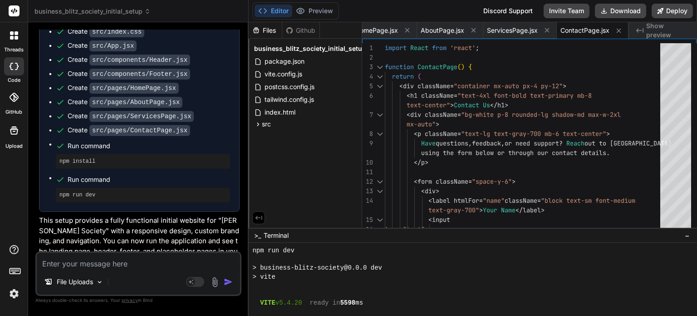
scroll to position [271, 0]
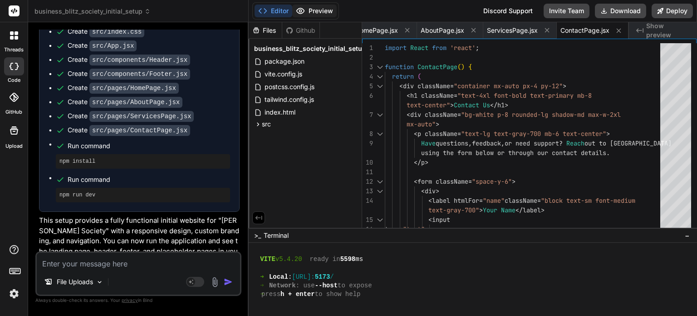
click at [314, 11] on button "Preview" at bounding box center [314, 11] width 44 height 13
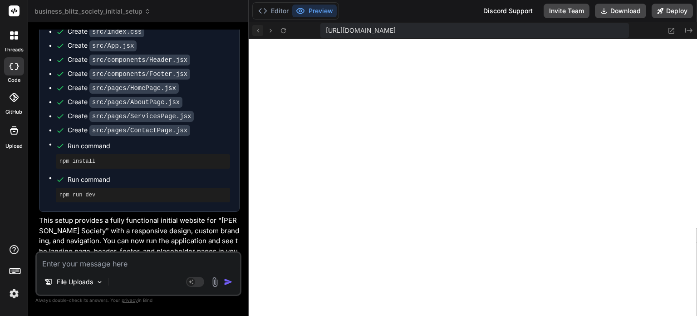
click at [258, 30] on icon at bounding box center [258, 31] width 8 height 8
click at [58, 268] on textarea at bounding box center [138, 260] width 203 height 16
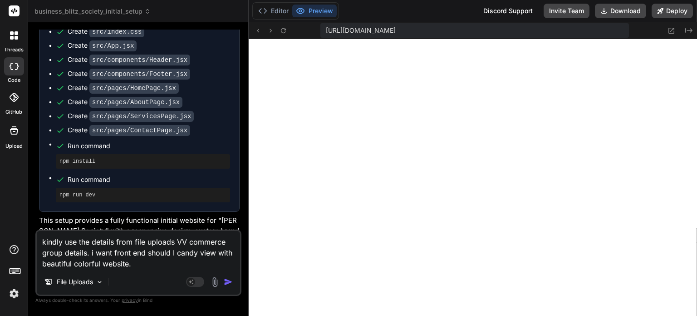
drag, startPoint x: 235, startPoint y: 280, endPoint x: 231, endPoint y: 284, distance: 5.8
click at [234, 281] on button "button" at bounding box center [230, 281] width 13 height 9
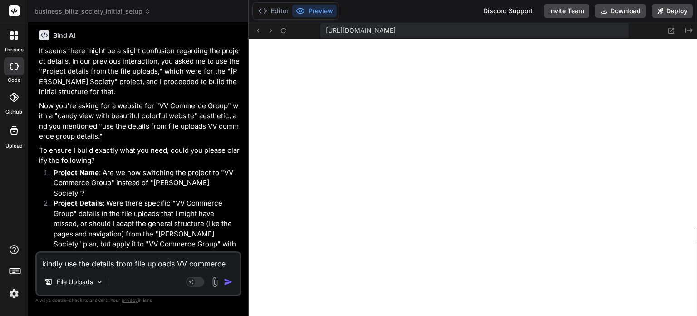
scroll to position [2723, 0]
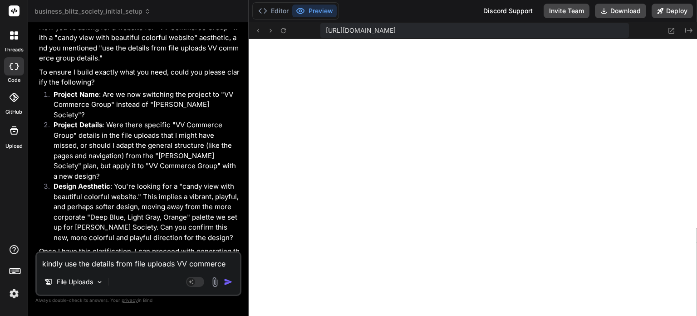
click at [99, 269] on textarea "kindly use the details from file uploads VV commerce group details. i want fron…" at bounding box center [138, 260] width 203 height 16
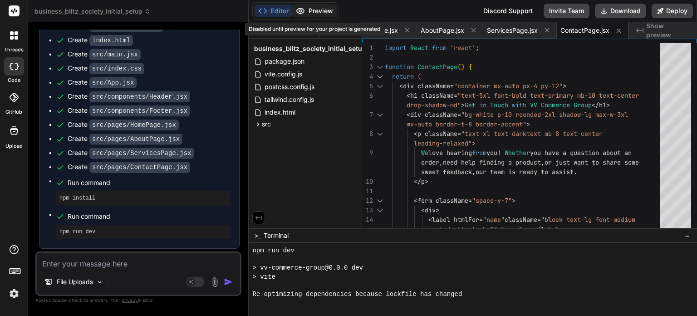
scroll to position [662, 0]
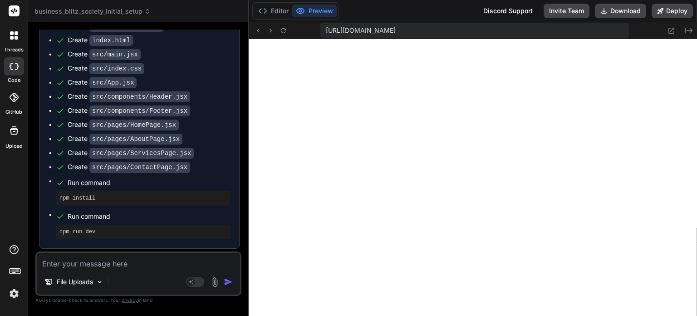
click at [105, 259] on textarea at bounding box center [138, 260] width 203 height 16
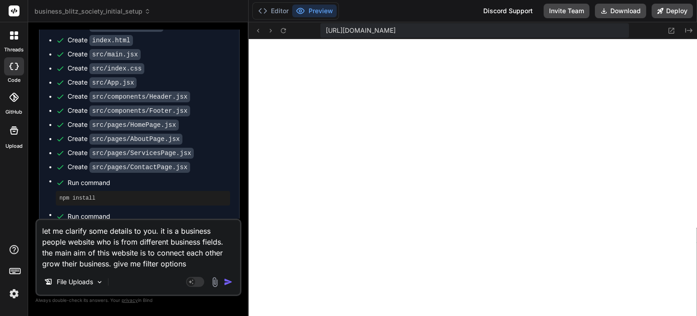
click at [142, 263] on textarea "let me clarify some details to you. it is a business people website who is from…" at bounding box center [138, 244] width 203 height 49
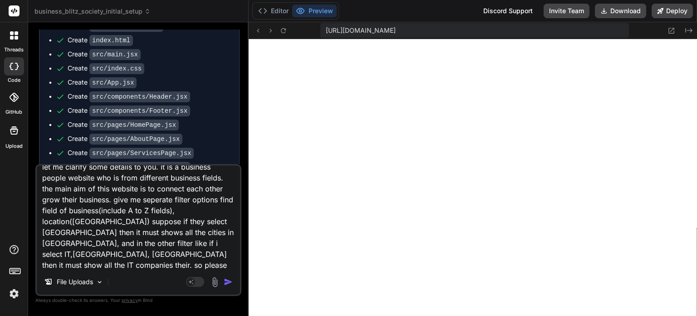
scroll to position [2, 0]
click at [111, 262] on textarea "let me clarify some details to you. it is a business people website who is from…" at bounding box center [138, 212] width 203 height 113
click at [221, 261] on textarea "let me clarify some details to you. it is a business people website who is from…" at bounding box center [138, 212] width 203 height 113
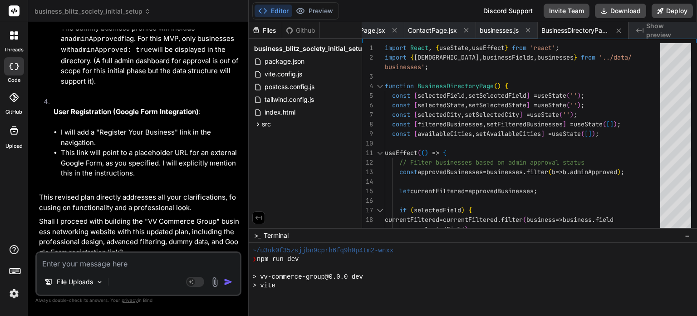
scroll to position [1281, 0]
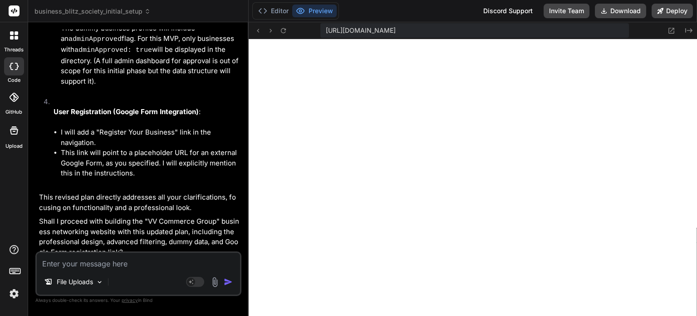
click at [88, 264] on textarea at bounding box center [138, 260] width 203 height 16
click at [69, 263] on textarea at bounding box center [138, 260] width 203 height 16
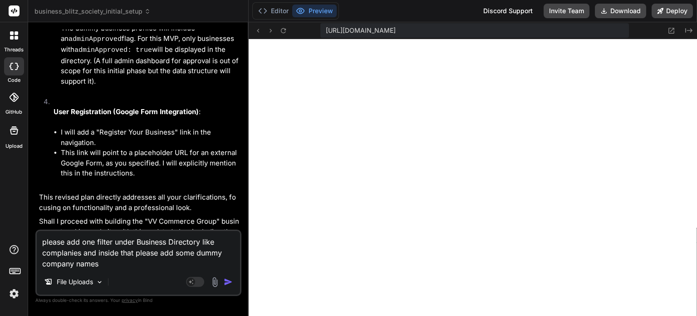
click at [196, 254] on textarea "please add one filter under Business Directory like complanies and inside that …" at bounding box center [138, 250] width 203 height 38
click at [119, 265] on textarea "please add one filter under Business Directory like complanies and inside that …" at bounding box center [138, 250] width 203 height 38
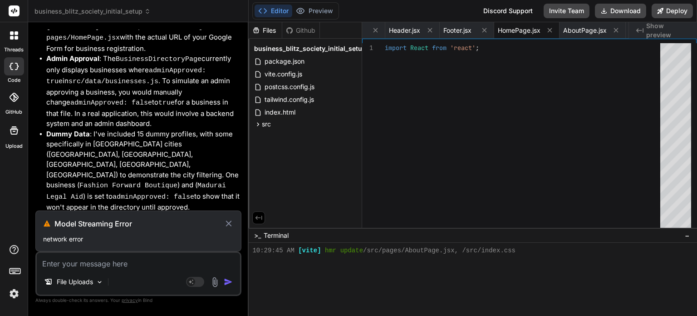
scroll to position [5032, 0]
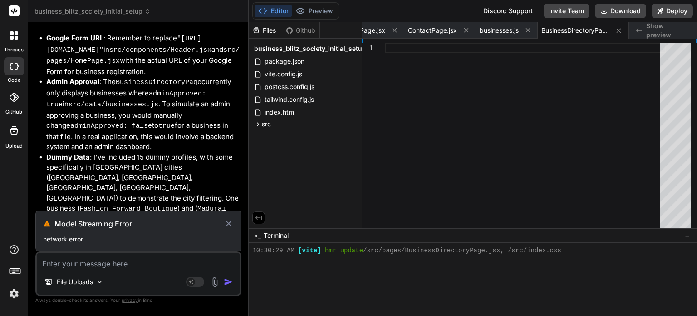
click at [231, 225] on icon at bounding box center [229, 223] width 10 height 11
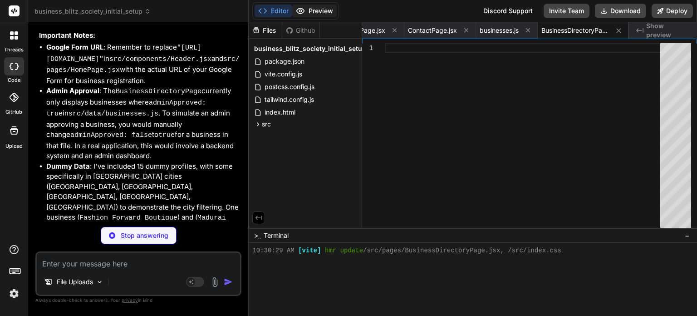
click at [316, 12] on button "Preview" at bounding box center [314, 11] width 44 height 13
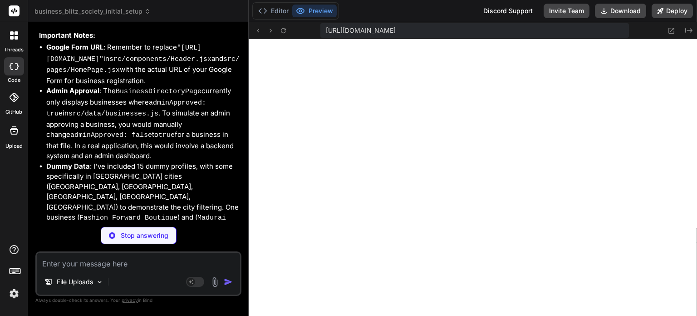
drag, startPoint x: 225, startPoint y: 215, endPoint x: 40, endPoint y: 196, distance: 186.3
copy p "please add one filter under Business Directory like complanies and inside that …"
click at [138, 237] on p "Stop answering" at bounding box center [145, 235] width 48 height 9
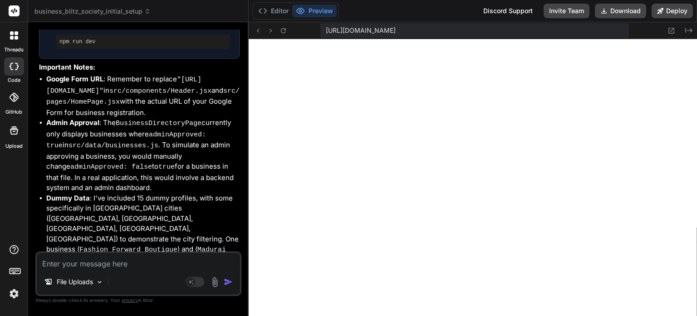
click at [77, 267] on textarea at bounding box center [138, 260] width 203 height 16
click at [91, 259] on textarea at bounding box center [138, 260] width 203 height 16
paste textarea "please add one filter under Business Directory like complanies and inside that …"
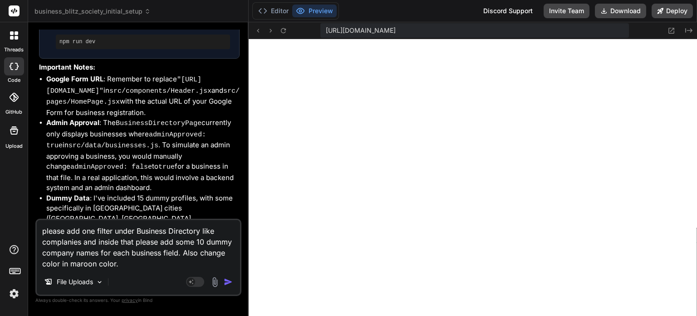
scroll to position [5024, 0]
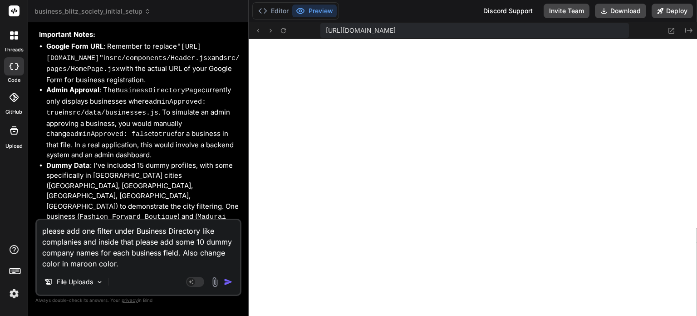
click at [97, 232] on textarea "please add one filter under Business Directory like complanies and inside that …" at bounding box center [138, 244] width 203 height 49
click at [62, 241] on textarea "please add one more filter under Business Directory like complanies and inside …" at bounding box center [138, 244] width 203 height 49
click at [227, 253] on textarea "please add one more filter under Business Directory like companies and inside t…" at bounding box center [138, 244] width 203 height 49
click at [228, 282] on img "button" at bounding box center [228, 281] width 9 height 9
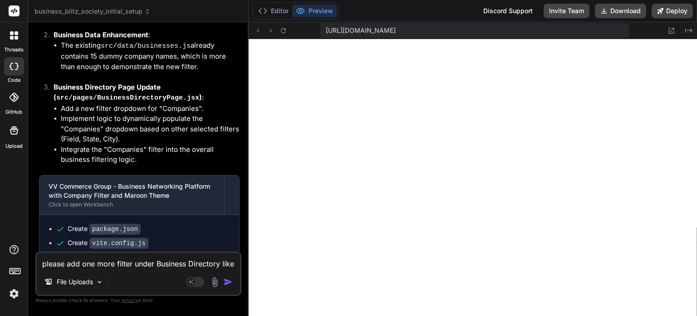
scroll to position [5748, 0]
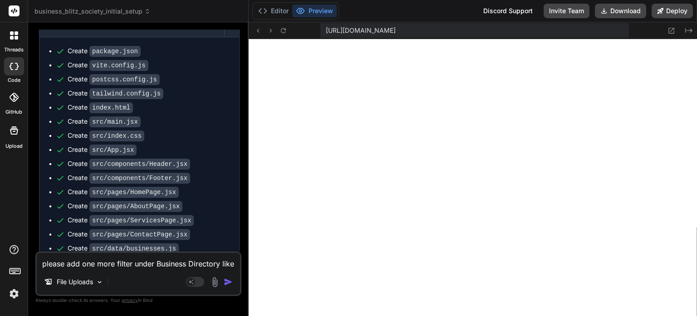
click at [214, 283] on img at bounding box center [215, 282] width 10 height 10
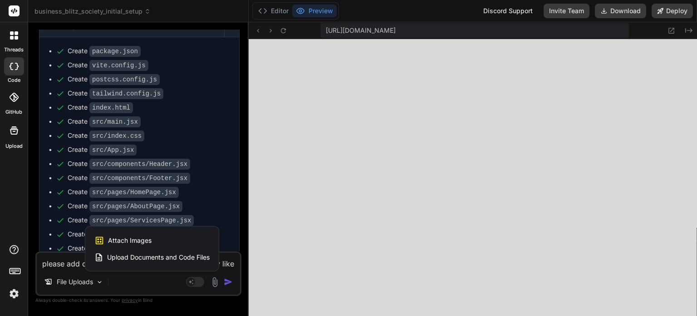
click at [138, 242] on span "Attach Images" at bounding box center [130, 240] width 44 height 9
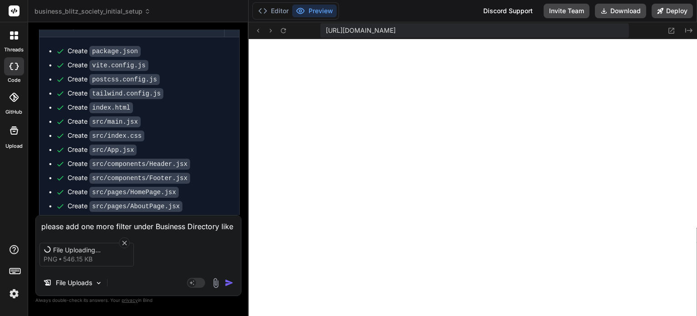
click at [73, 227] on textarea "please add one more filter under Business Directory like companies and inside t…" at bounding box center [138, 223] width 205 height 16
click at [230, 285] on img "button" at bounding box center [229, 282] width 9 height 9
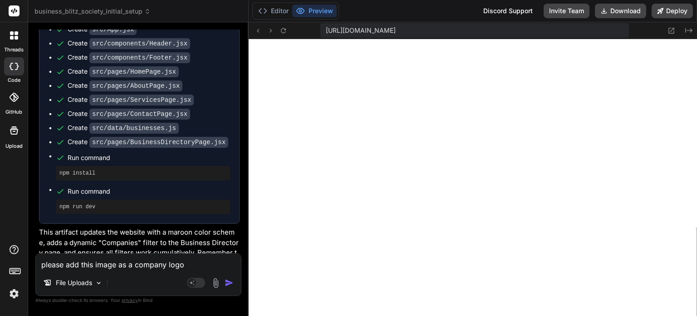
scroll to position [5871, 0]
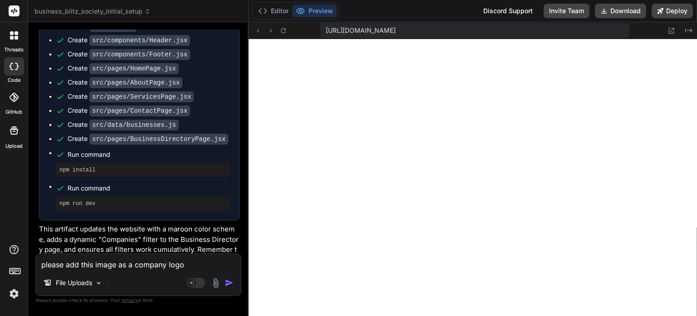
drag, startPoint x: 171, startPoint y: 152, endPoint x: 40, endPoint y: 152, distance: 130.8
click at [40, 297] on p "please add this image as a company logo" at bounding box center [139, 302] width 201 height 10
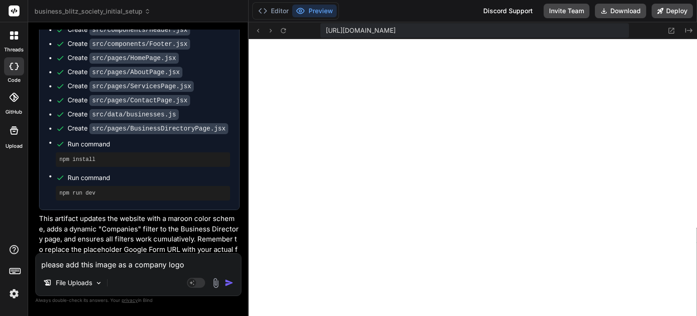
scroll to position [5887, 0]
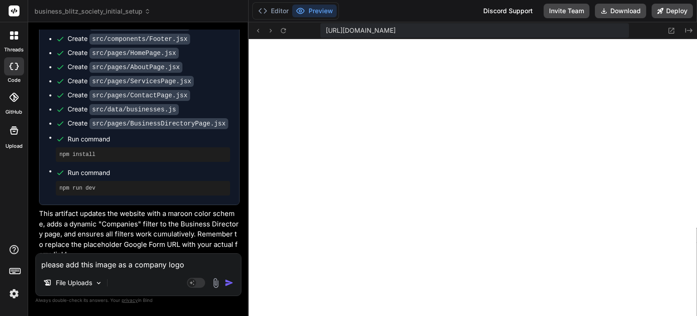
click at [93, 261] on textarea "please add this image as a company logo" at bounding box center [138, 261] width 205 height 16
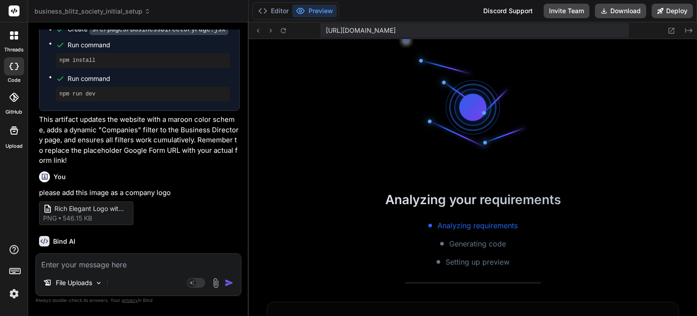
scroll to position [2188, 0]
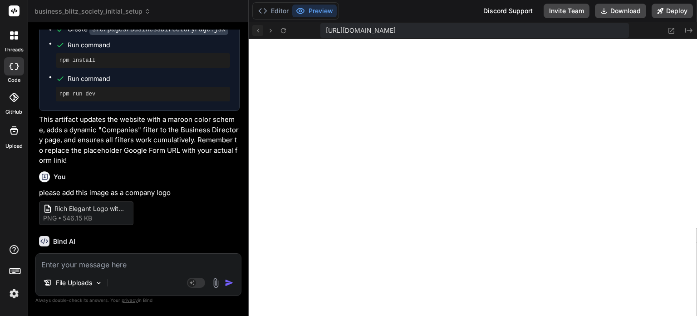
click at [257, 30] on icon at bounding box center [258, 31] width 8 height 8
click at [77, 268] on textarea at bounding box center [138, 261] width 205 height 16
paste textarea "Explore by Business Field"
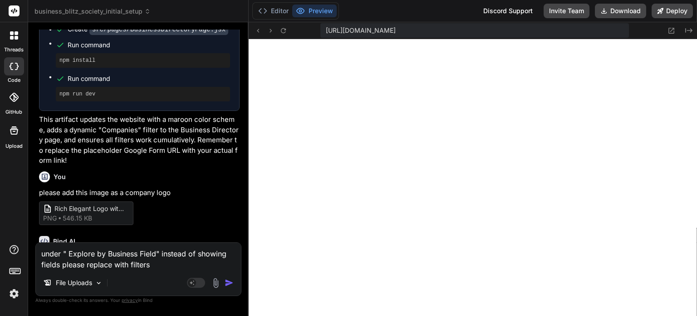
click at [157, 264] on textarea "under " Explore by Business Field" instead of showing fields please replace wit…" at bounding box center [138, 255] width 205 height 27
paste textarea "Business Field All Fields (A-Z) State ([GEOGRAPHIC_DATA]) All States City All C…"
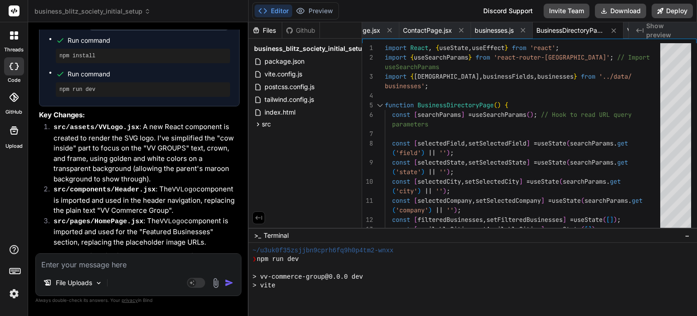
scroll to position [2624, 0]
